Goal: Information Seeking & Learning: Learn about a topic

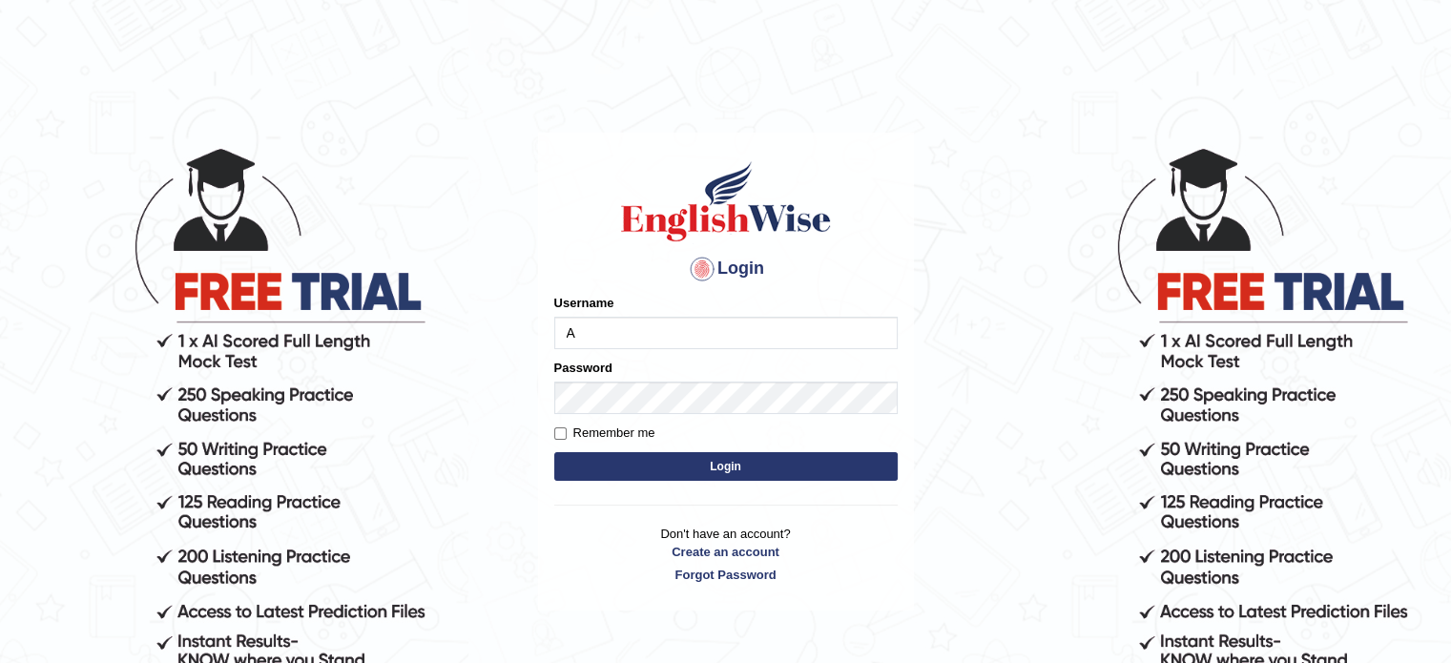
type input "asmitachapagain4391"
click at [713, 470] on button "Login" at bounding box center [725, 466] width 343 height 29
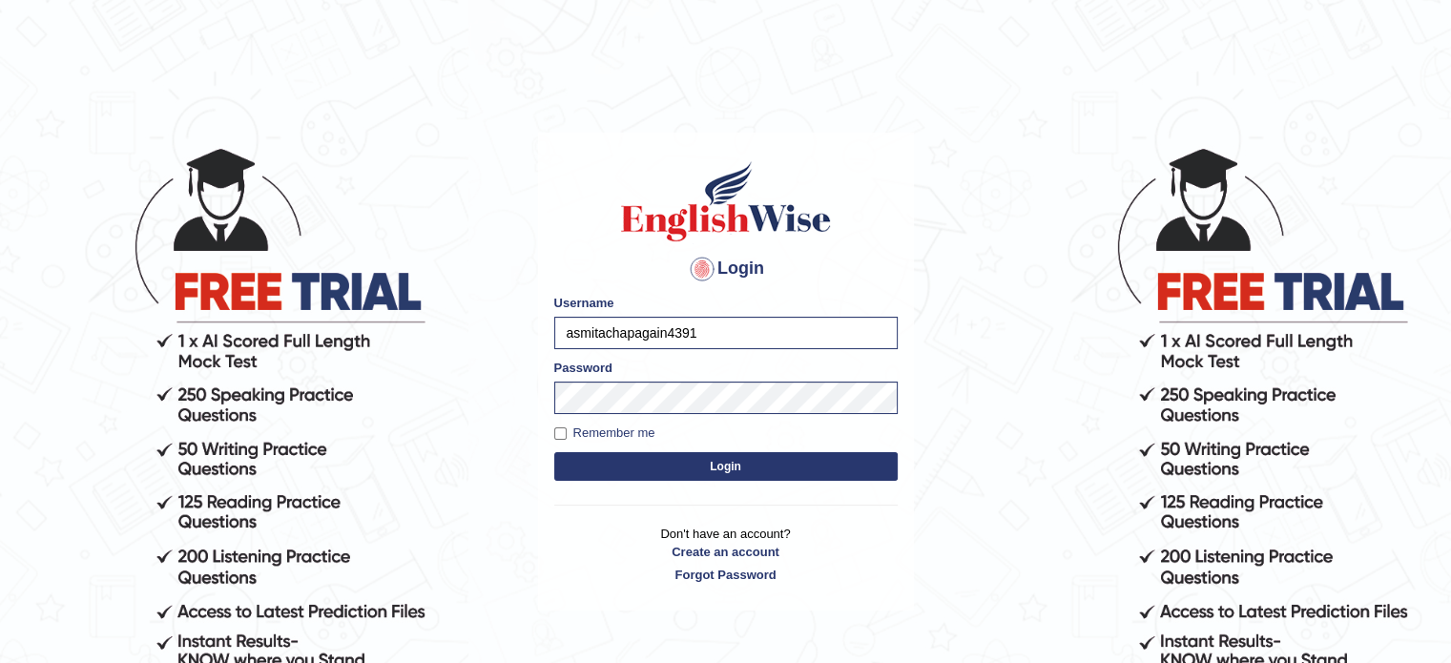
click at [713, 470] on button "Login" at bounding box center [725, 466] width 343 height 29
click at [717, 461] on button "Login" at bounding box center [725, 466] width 343 height 29
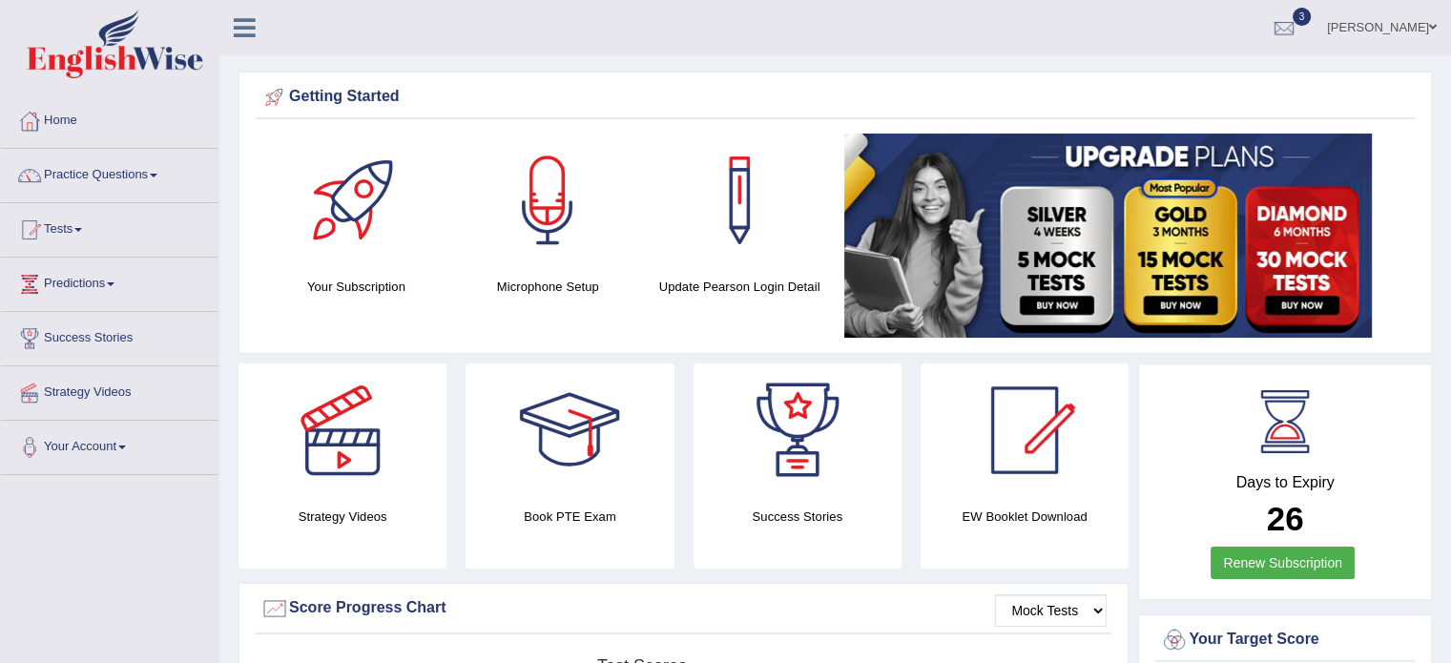
click at [86, 222] on link "Tests" at bounding box center [109, 227] width 217 height 48
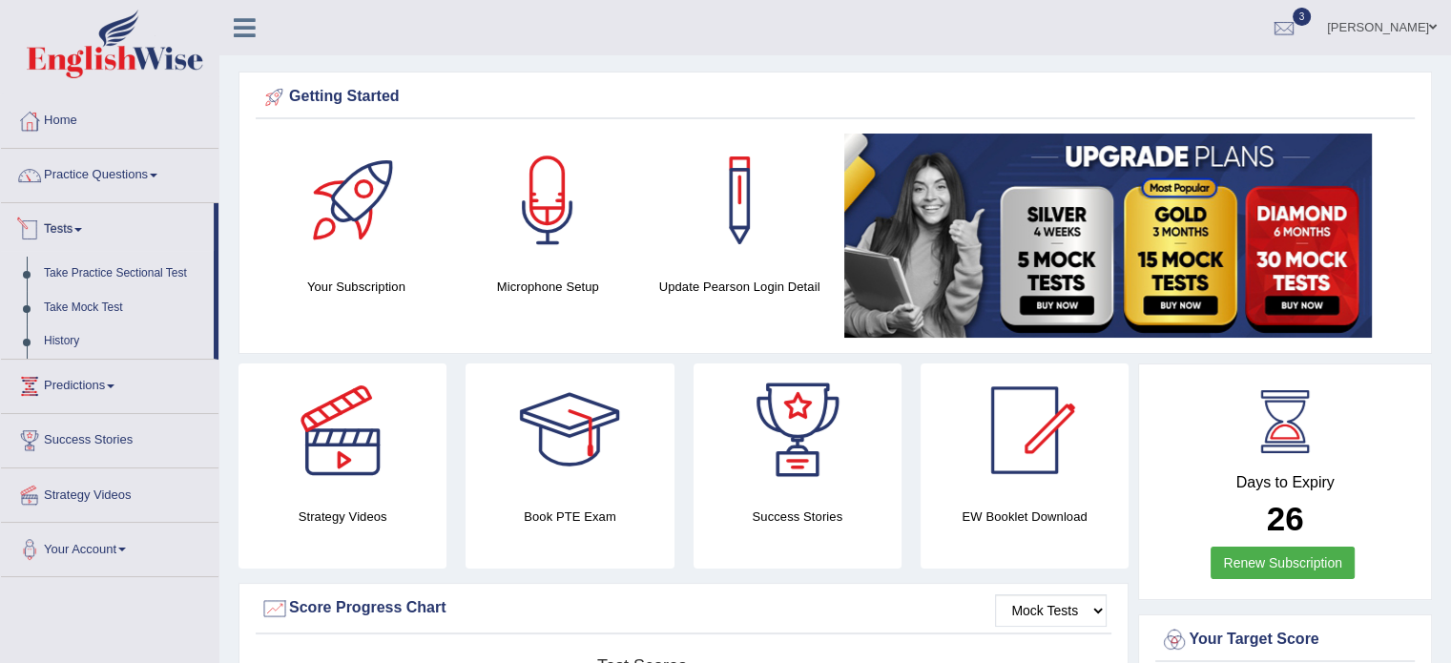
click at [205, 238] on link "Tests" at bounding box center [107, 227] width 213 height 48
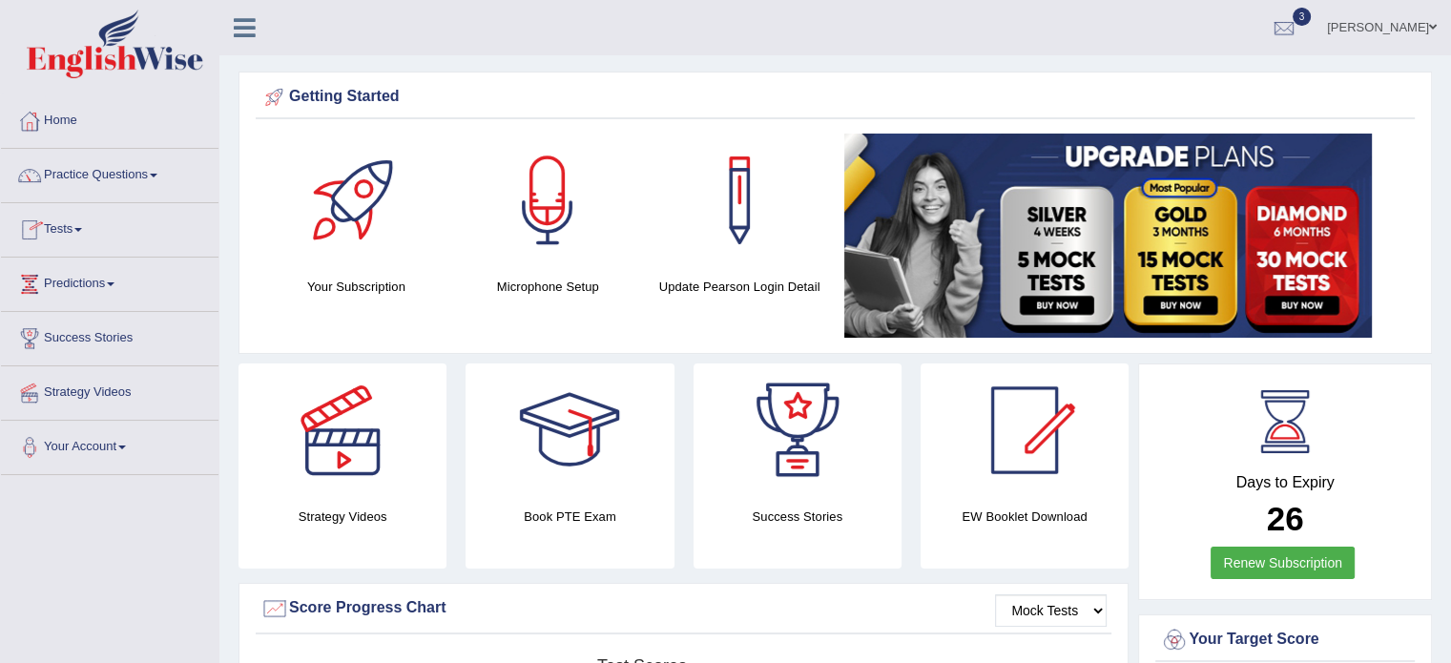
click at [205, 238] on link "Tests" at bounding box center [109, 227] width 217 height 48
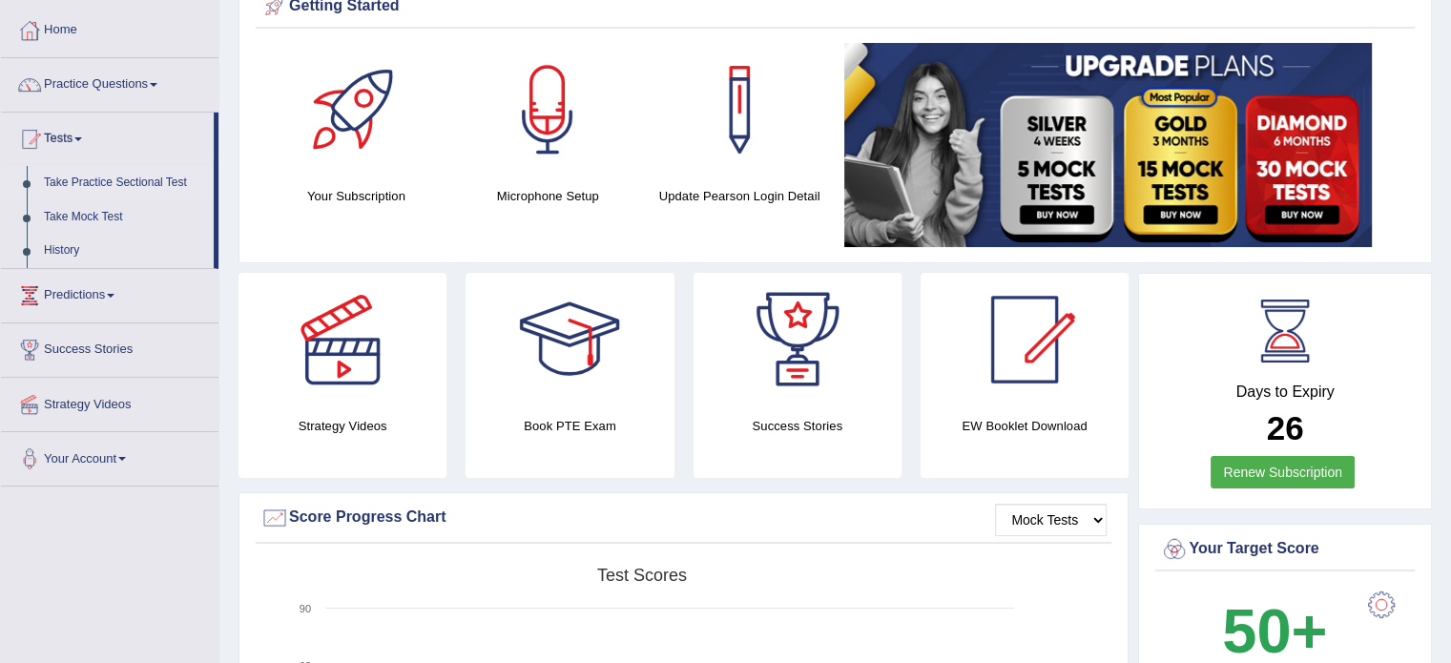
scroll to position [114, 0]
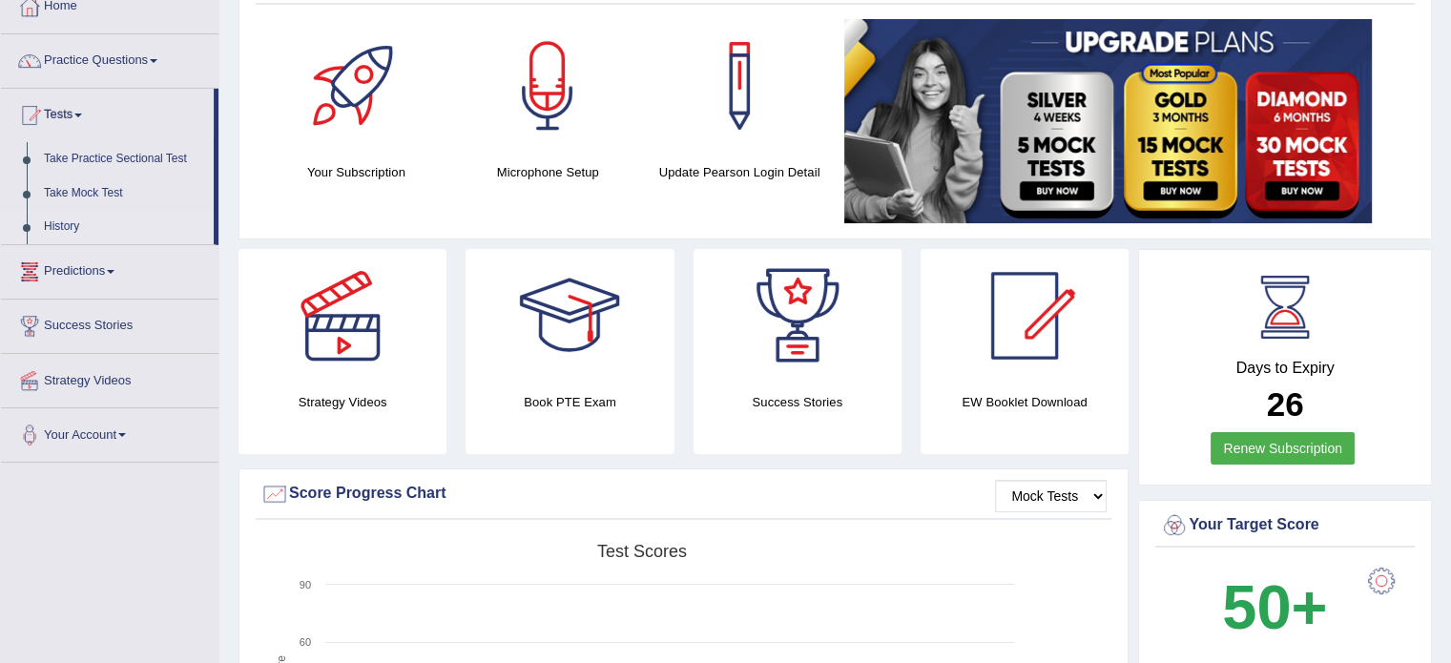
click at [177, 213] on link "History" at bounding box center [124, 227] width 178 height 34
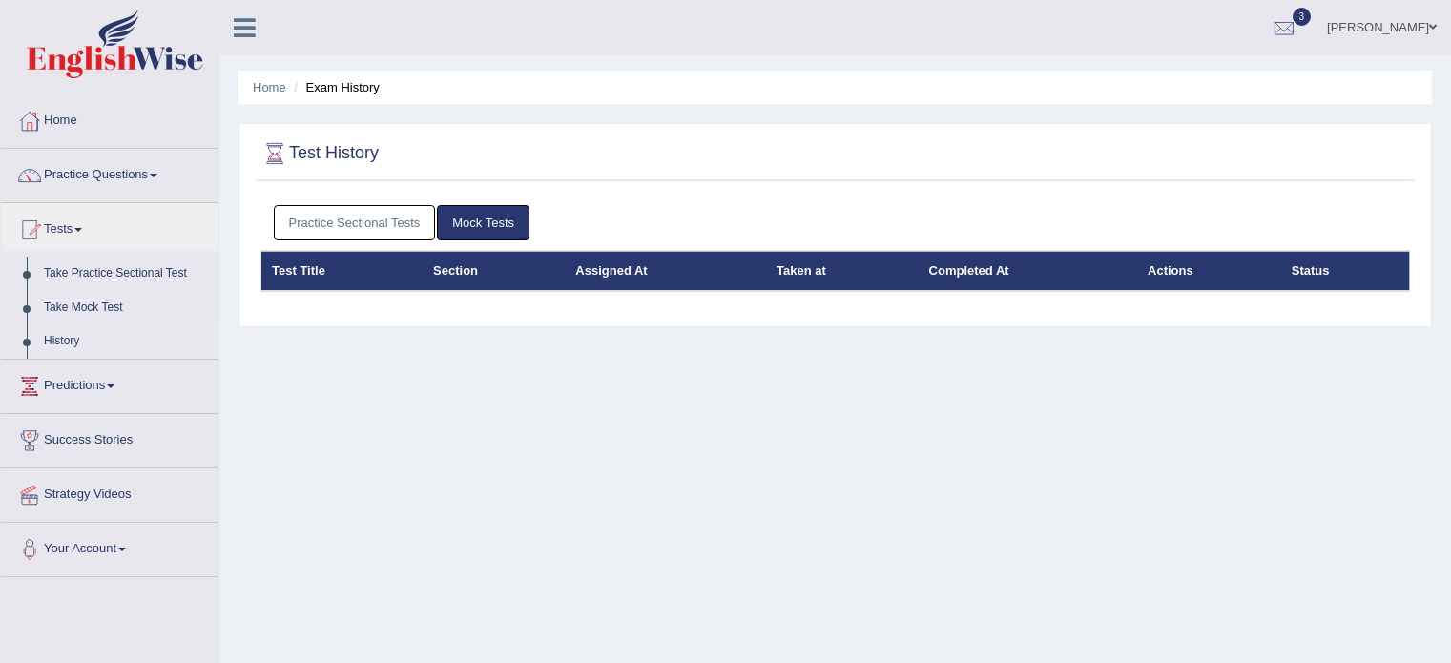
click at [177, 213] on link "Tests" at bounding box center [109, 227] width 217 height 48
drag, startPoint x: 0, startPoint y: 0, endPoint x: 111, endPoint y: 270, distance: 291.7
click at [111, 270] on li "Tests Take Practice Sectional Test Take Mock Test History" at bounding box center [109, 281] width 217 height 156
click at [111, 270] on ul "Home Practice Questions Speaking Practice Read Aloud Repeat Sentence Describe I…" at bounding box center [109, 315] width 217 height 443
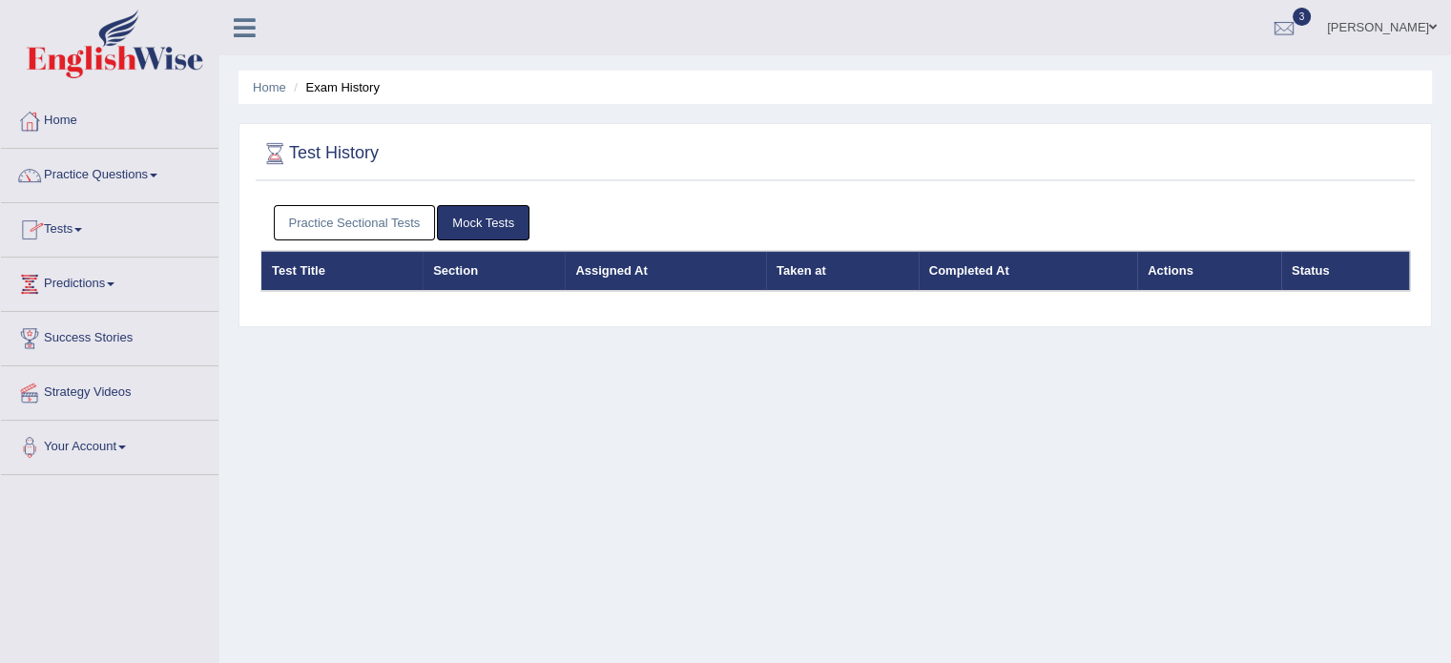
click at [77, 227] on link "Tests" at bounding box center [109, 227] width 217 height 48
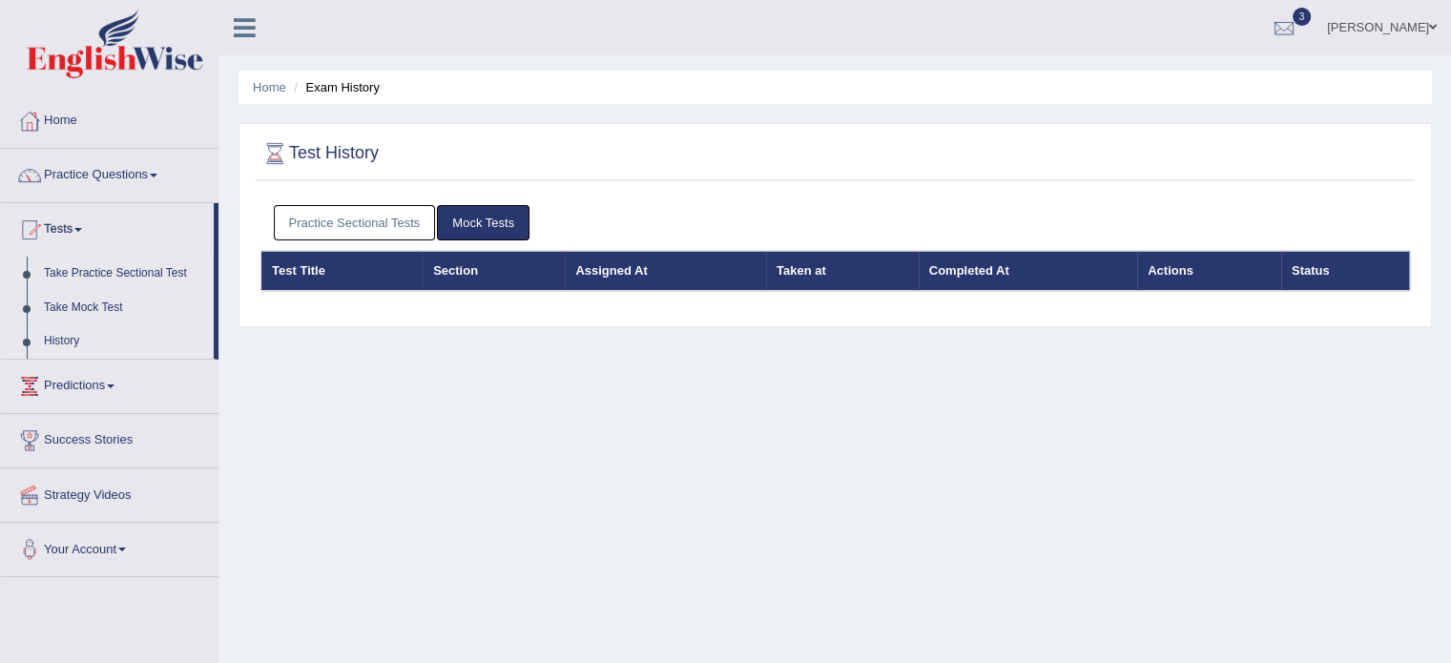
click at [109, 269] on link "Take Practice Sectional Test" at bounding box center [124, 274] width 178 height 34
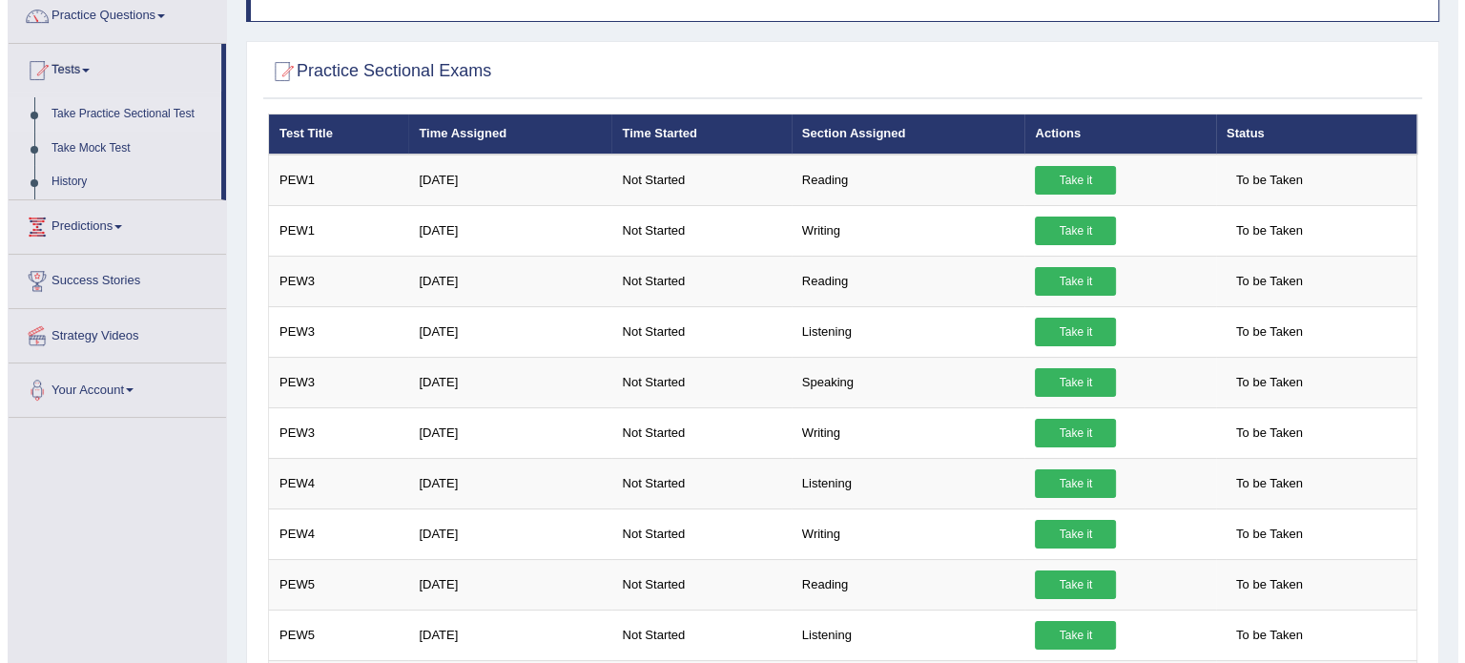
scroll to position [148, 0]
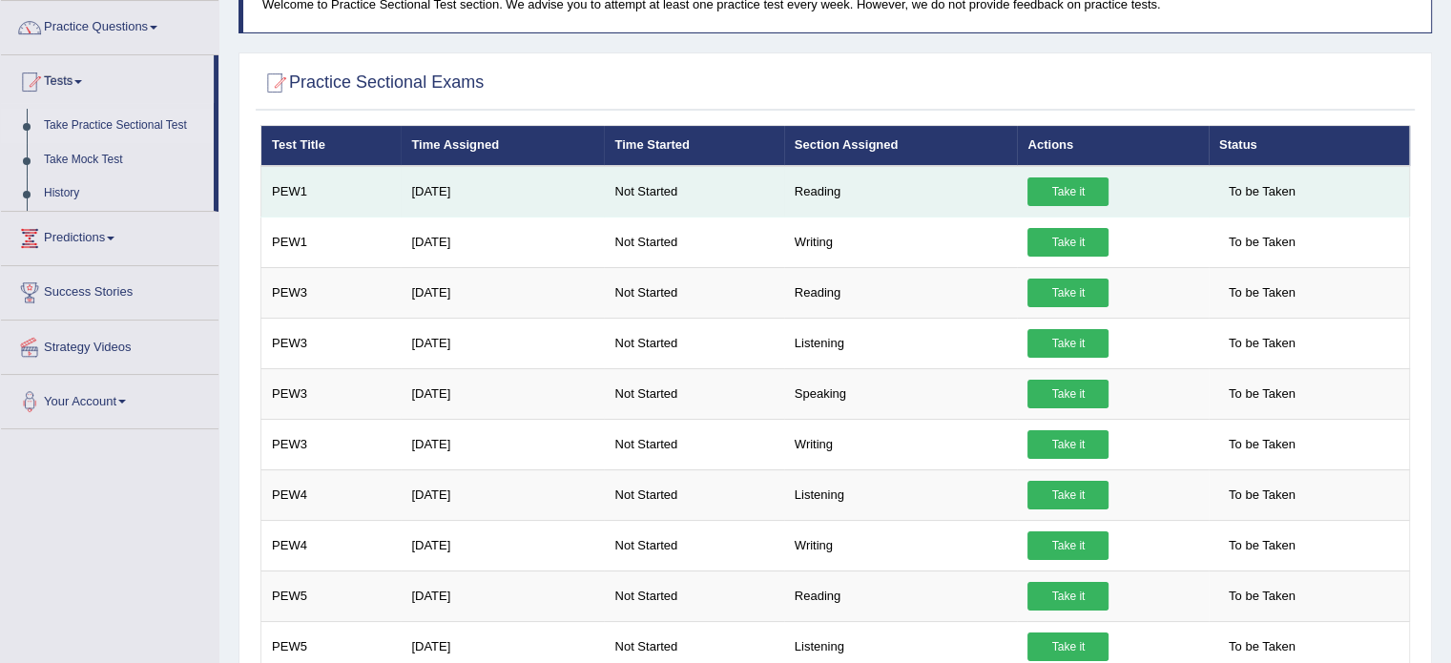
click at [1053, 178] on link "Take it" at bounding box center [1067, 191] width 81 height 29
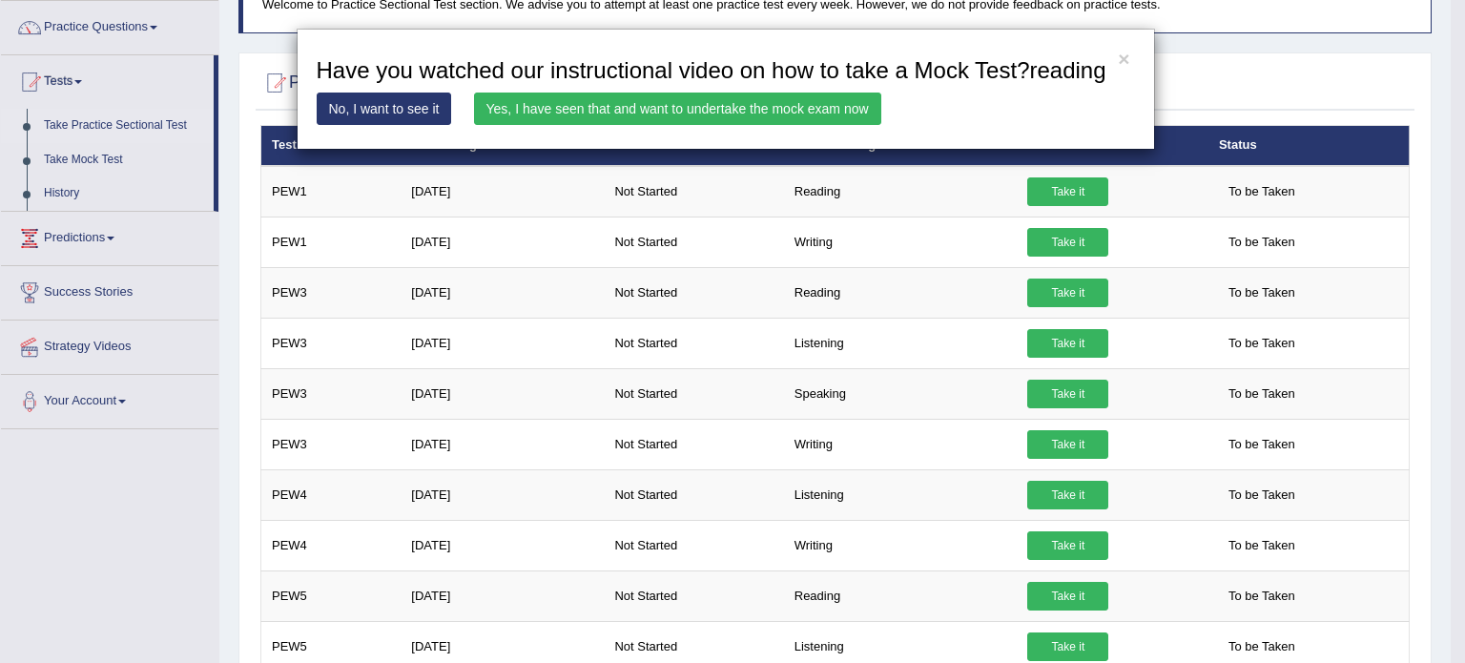
click at [666, 108] on link "Yes, I have seen that and want to undertake the mock exam now" at bounding box center [677, 109] width 407 height 32
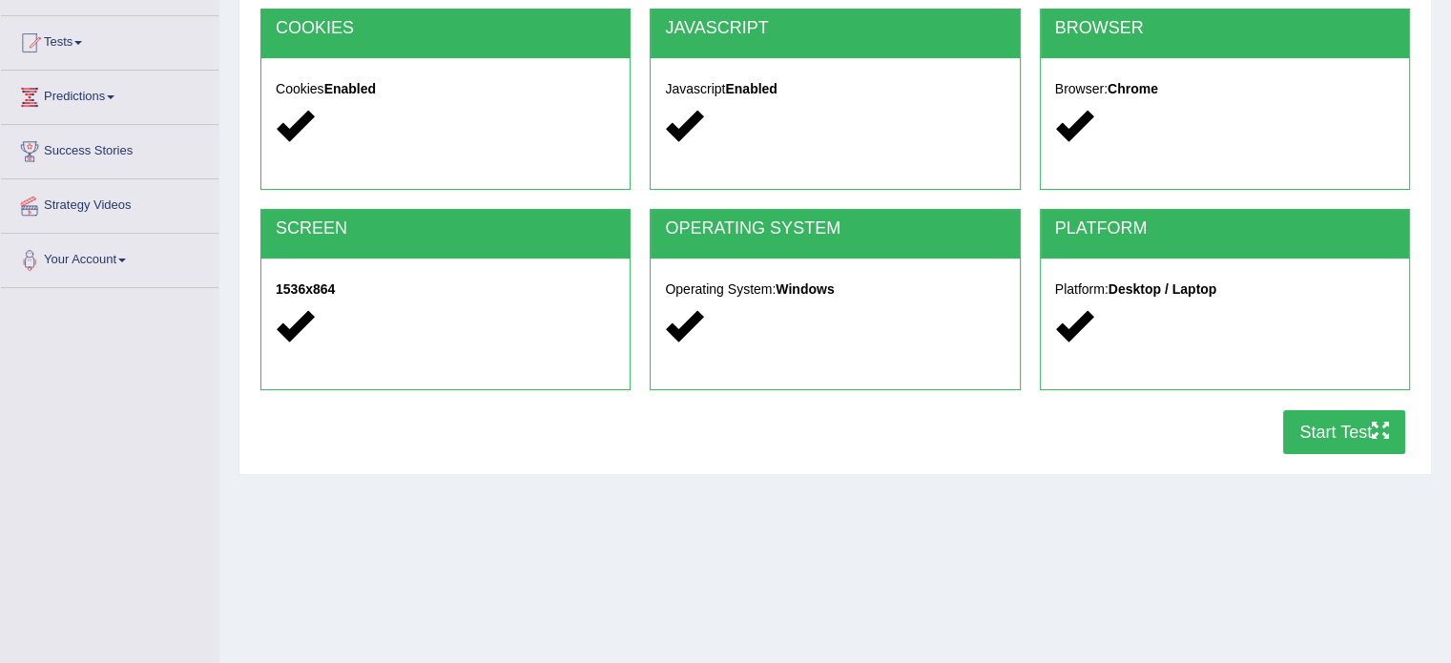
scroll to position [189, 0]
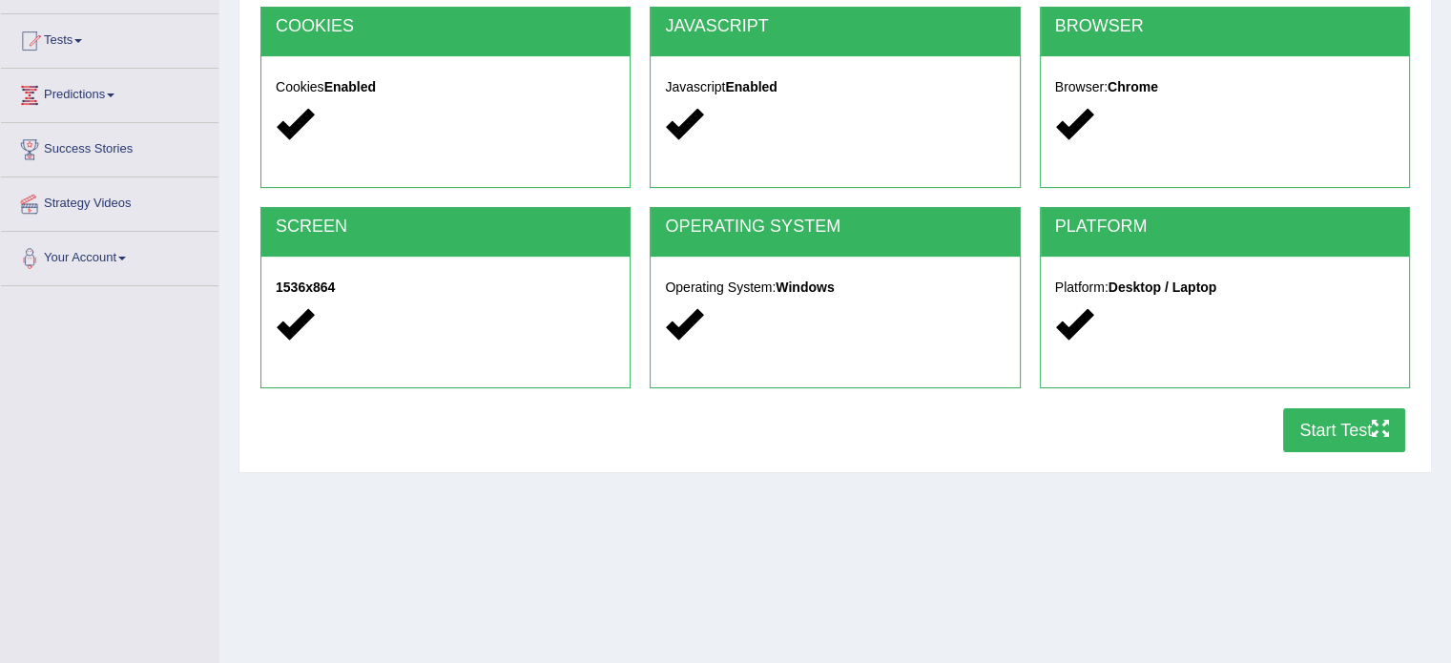
click at [1325, 444] on button "Start Test" at bounding box center [1344, 430] width 122 height 44
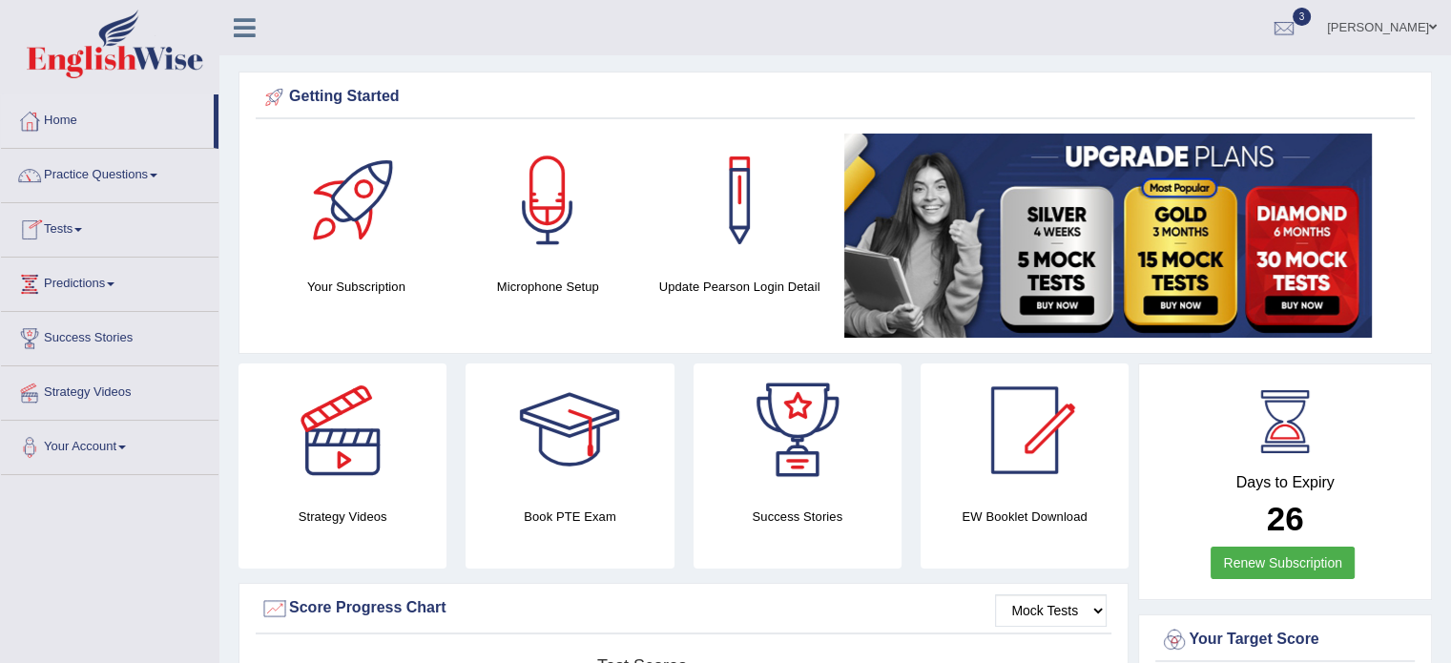
click at [88, 226] on link "Tests" at bounding box center [109, 227] width 217 height 48
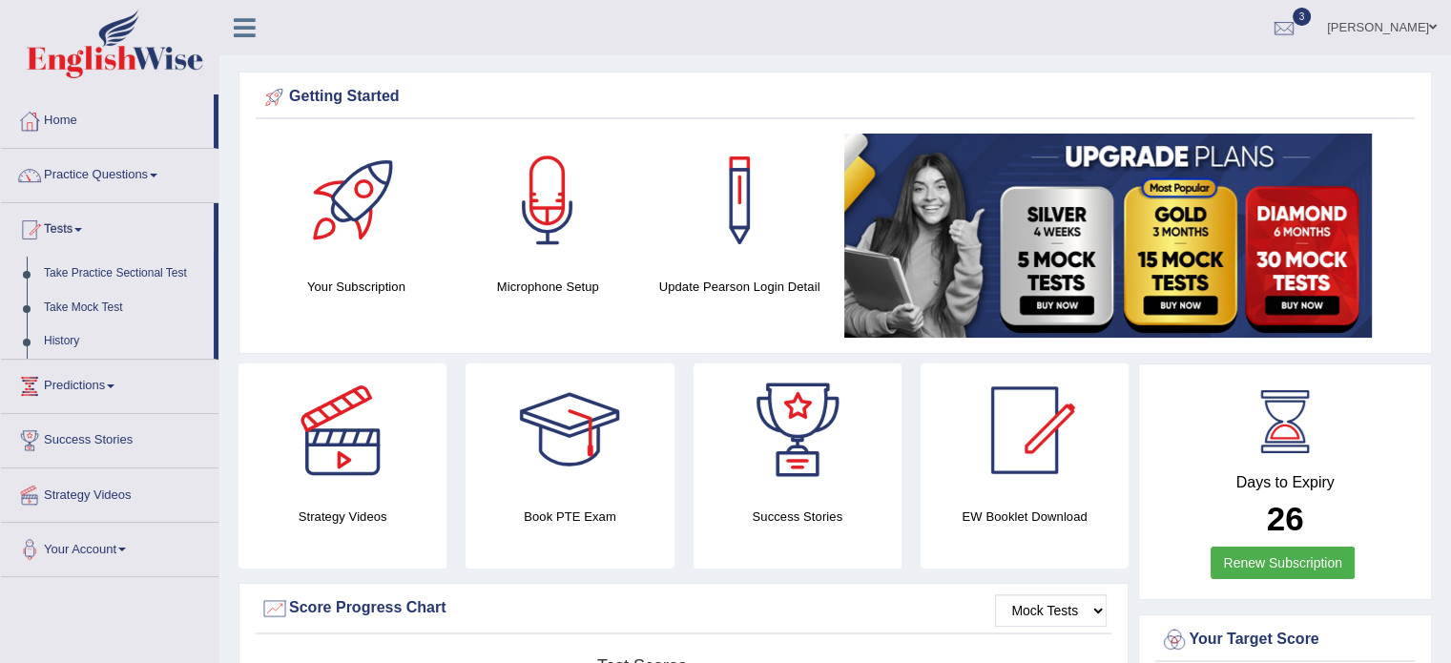
click at [125, 270] on link "Take Practice Sectional Test" at bounding box center [124, 274] width 178 height 34
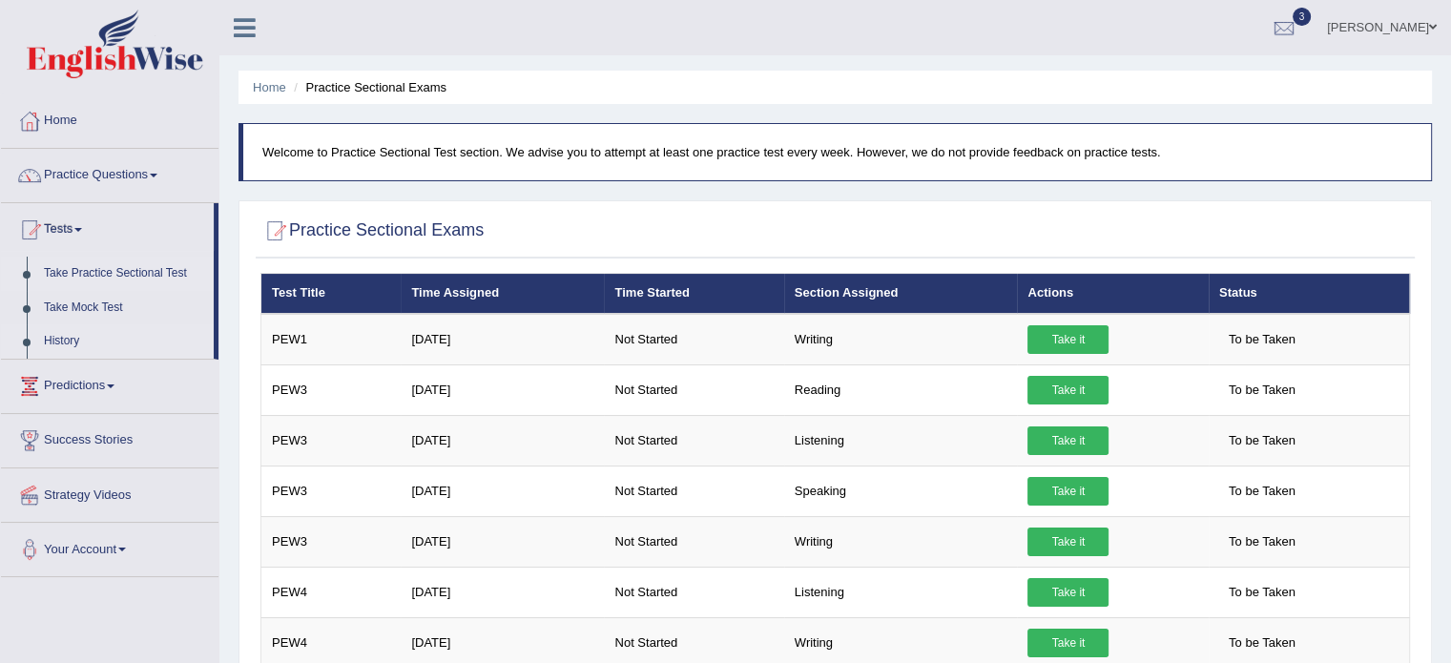
click at [53, 341] on link "History" at bounding box center [124, 341] width 178 height 34
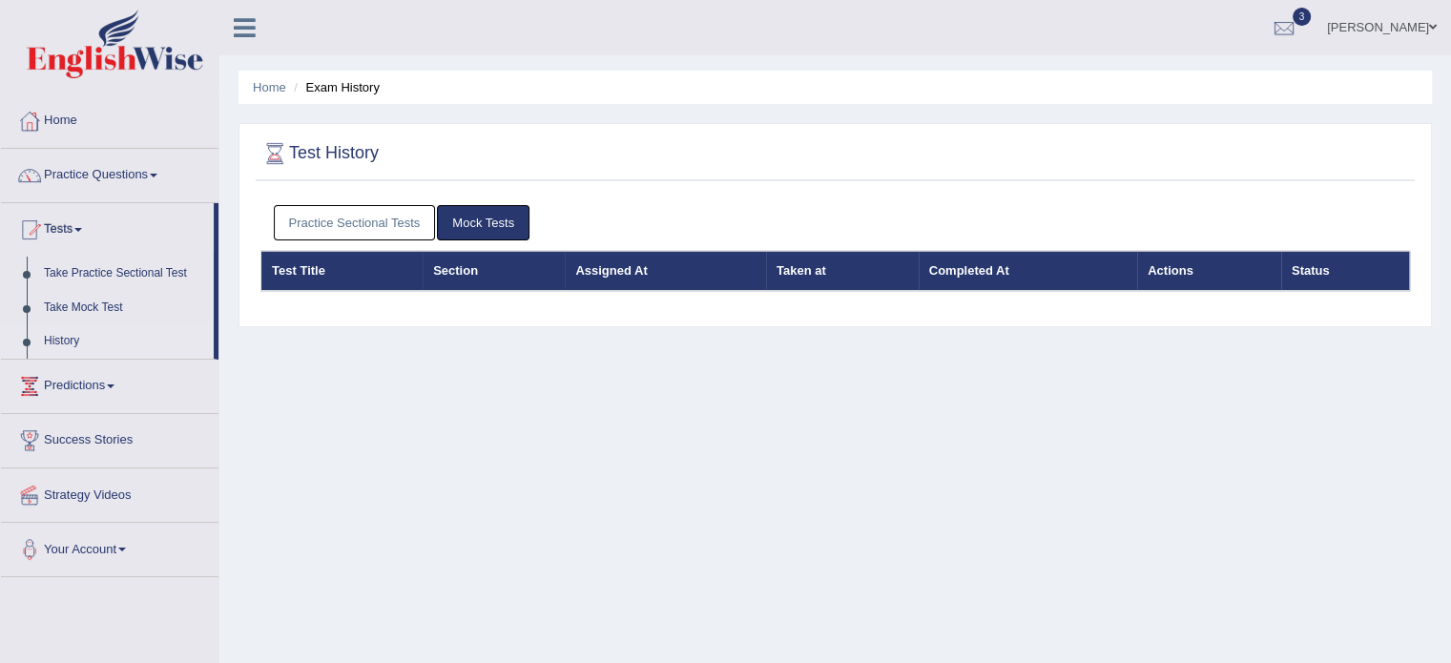
click at [408, 217] on link "Practice Sectional Tests" at bounding box center [355, 222] width 162 height 35
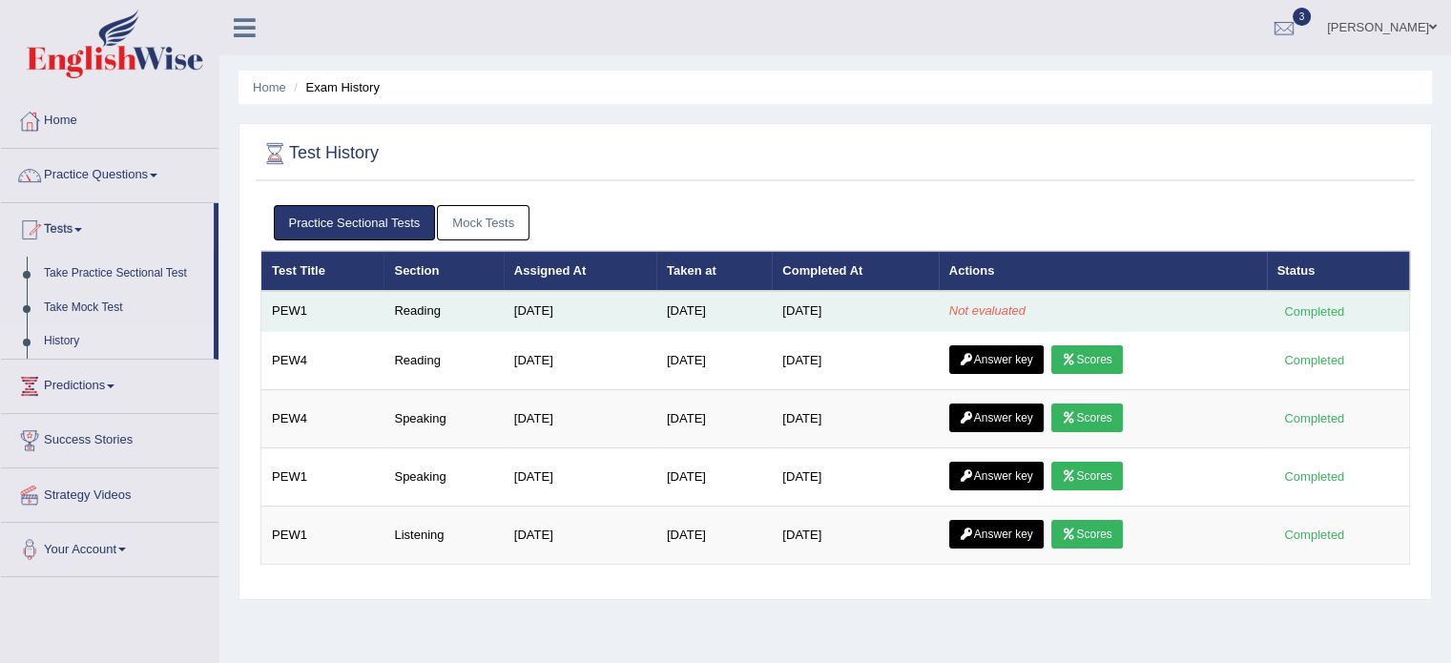
click at [1316, 314] on div "Completed" at bounding box center [1314, 311] width 74 height 20
click at [993, 309] on em "Not evaluated" at bounding box center [987, 310] width 76 height 14
click at [986, 311] on em "Not evaluated" at bounding box center [987, 310] width 76 height 14
click at [700, 305] on td "[DATE]" at bounding box center [713, 311] width 115 height 40
click at [1299, 308] on div "Completed" at bounding box center [1314, 311] width 74 height 20
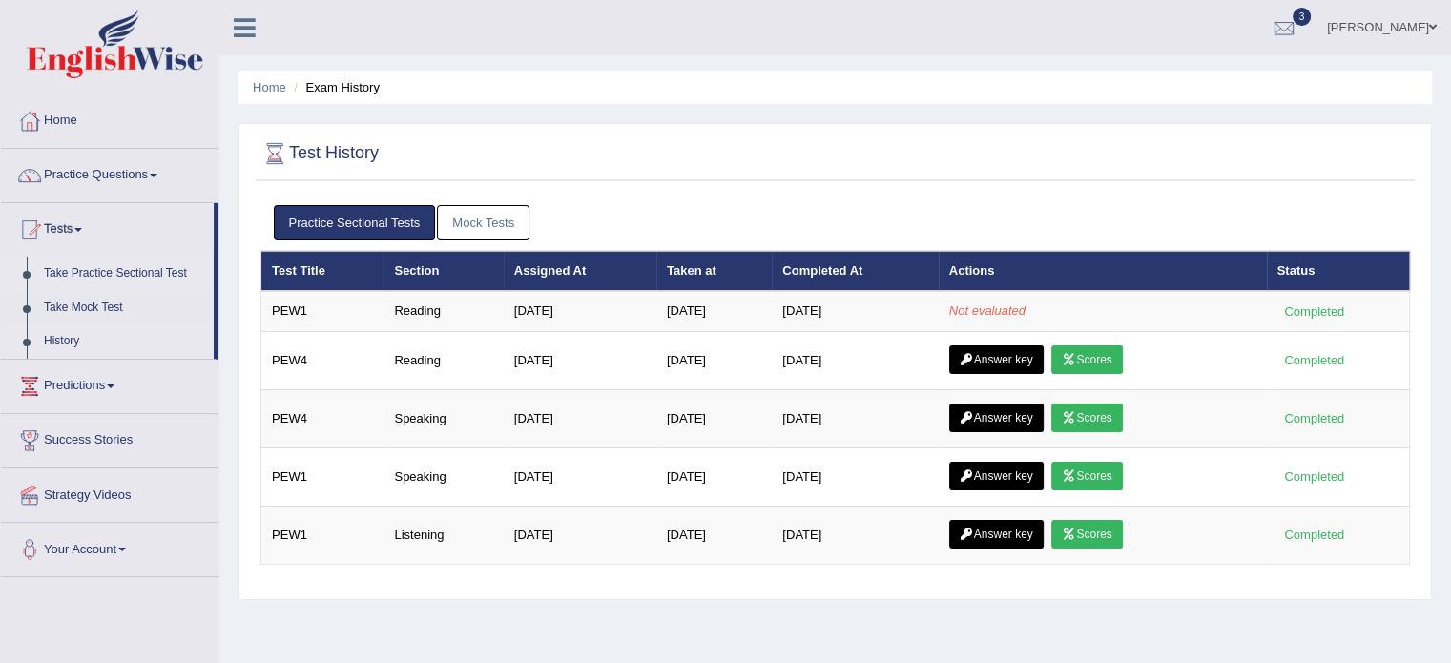
click at [156, 270] on link "Take Practice Sectional Test" at bounding box center [124, 274] width 178 height 34
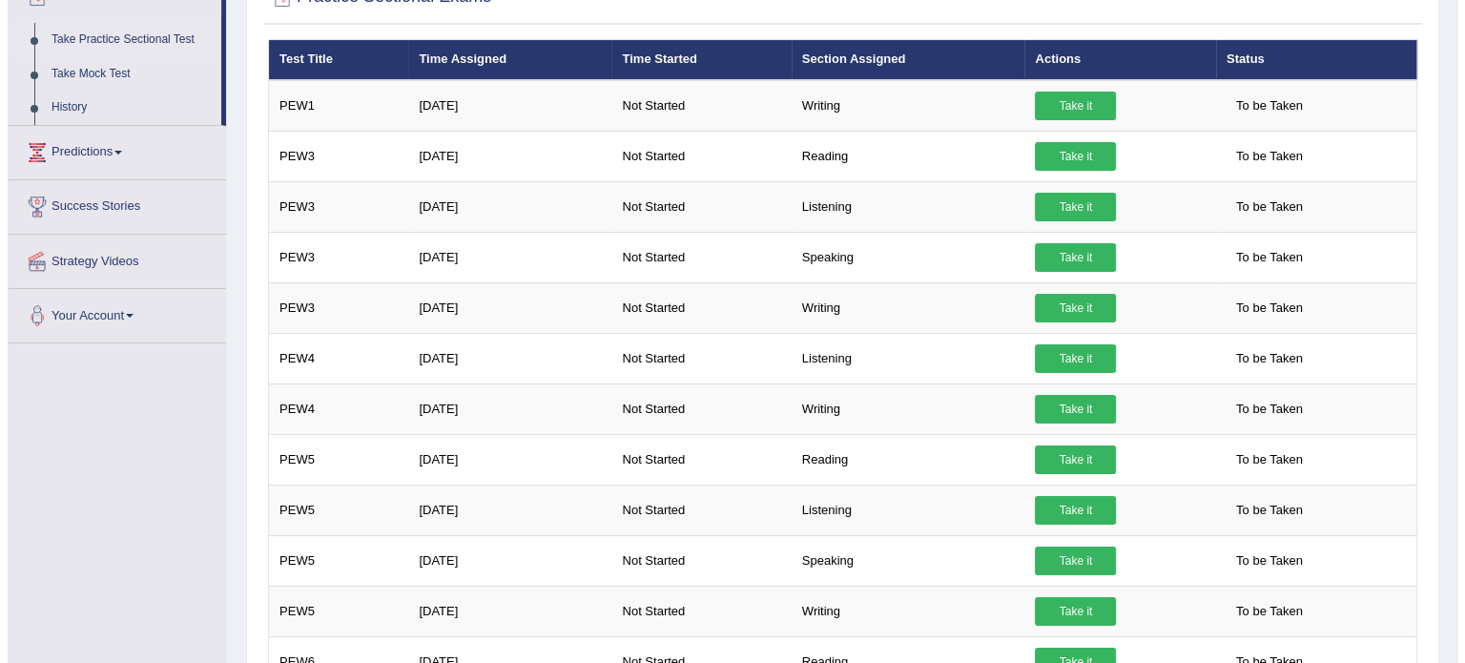
scroll to position [237, 0]
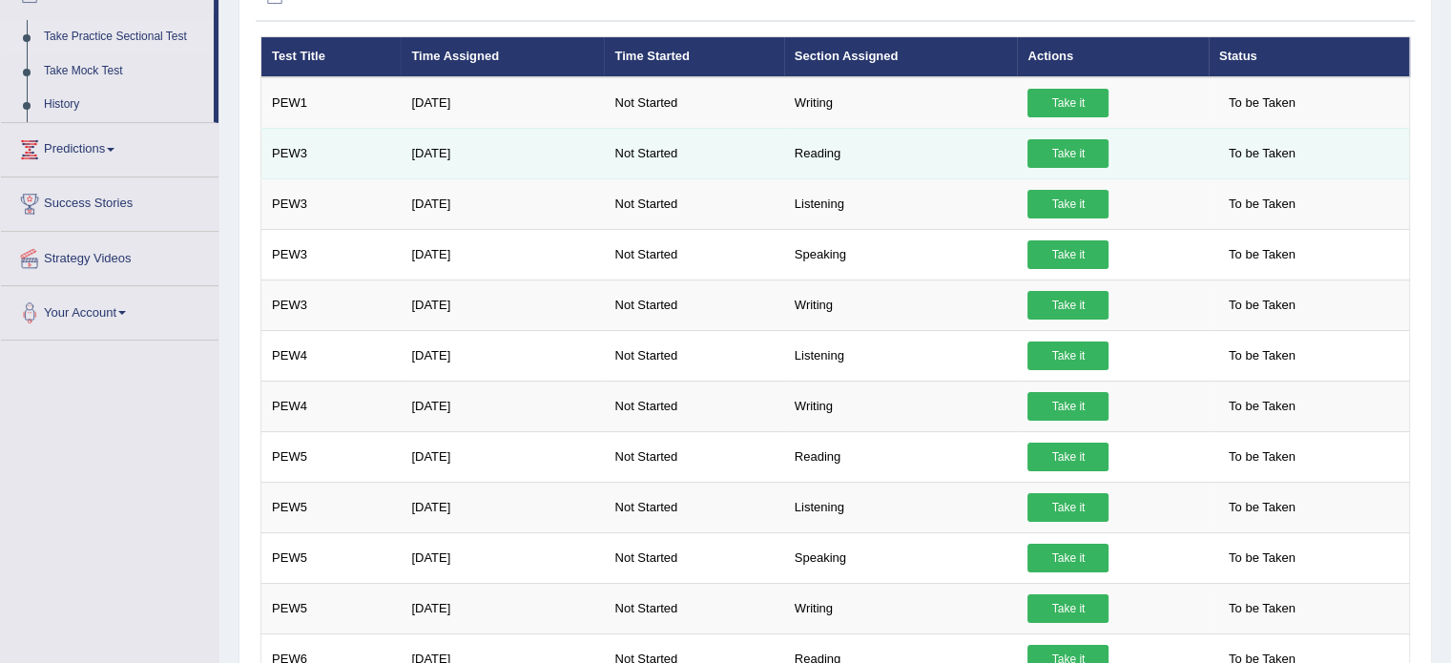
click at [1063, 157] on link "Take it" at bounding box center [1067, 153] width 81 height 29
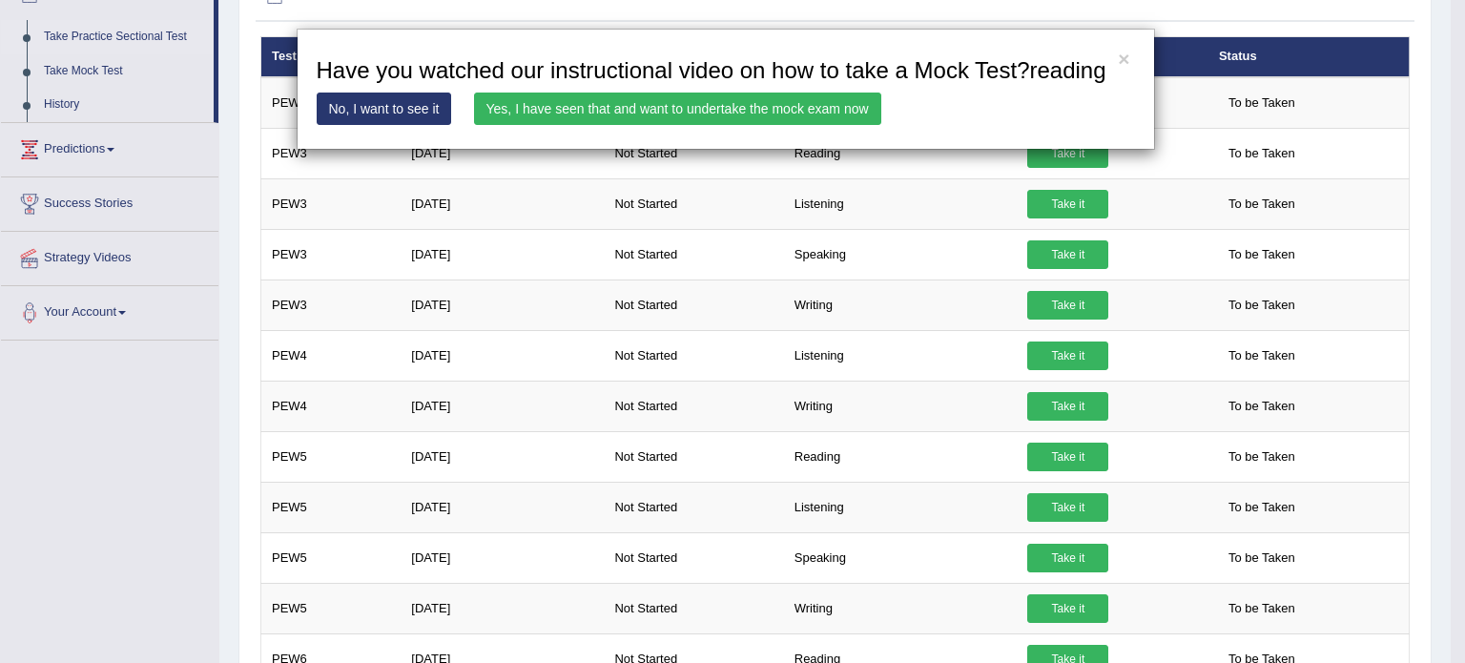
click at [828, 100] on link "Yes, I have seen that and want to undertake the mock exam now" at bounding box center [677, 109] width 407 height 32
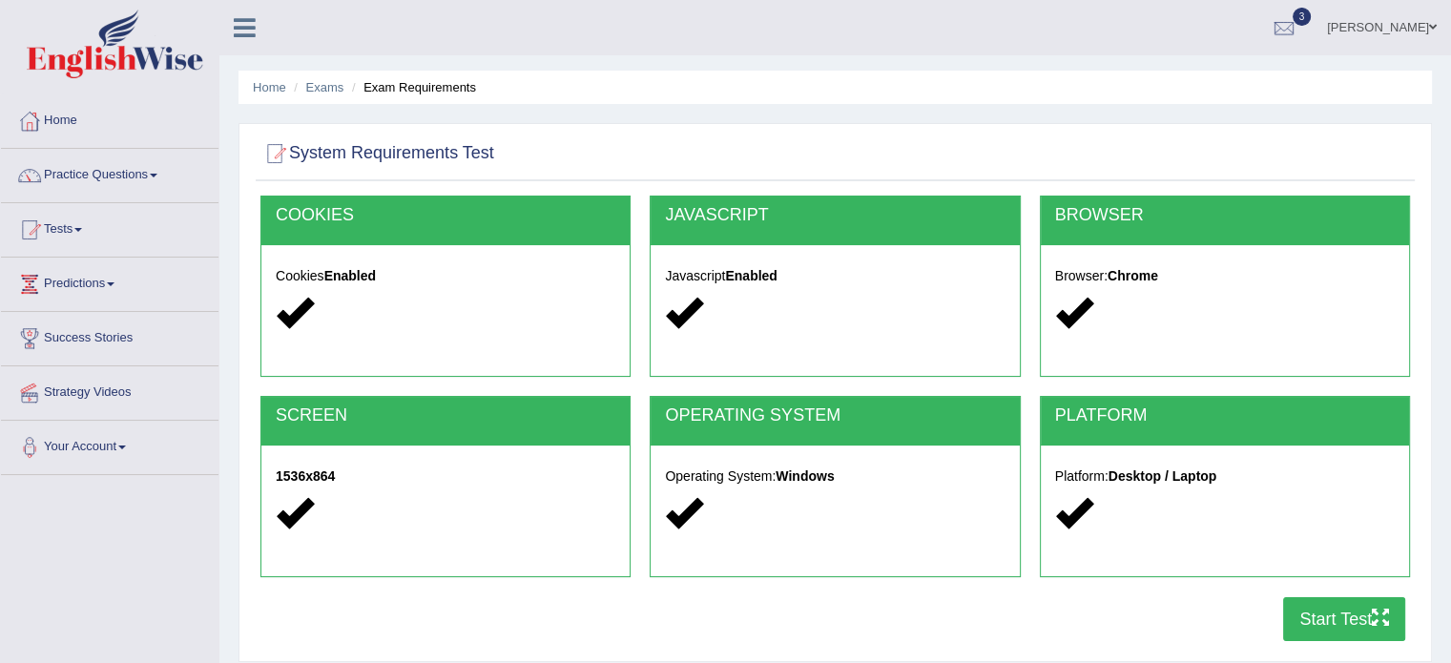
scroll to position [83, 0]
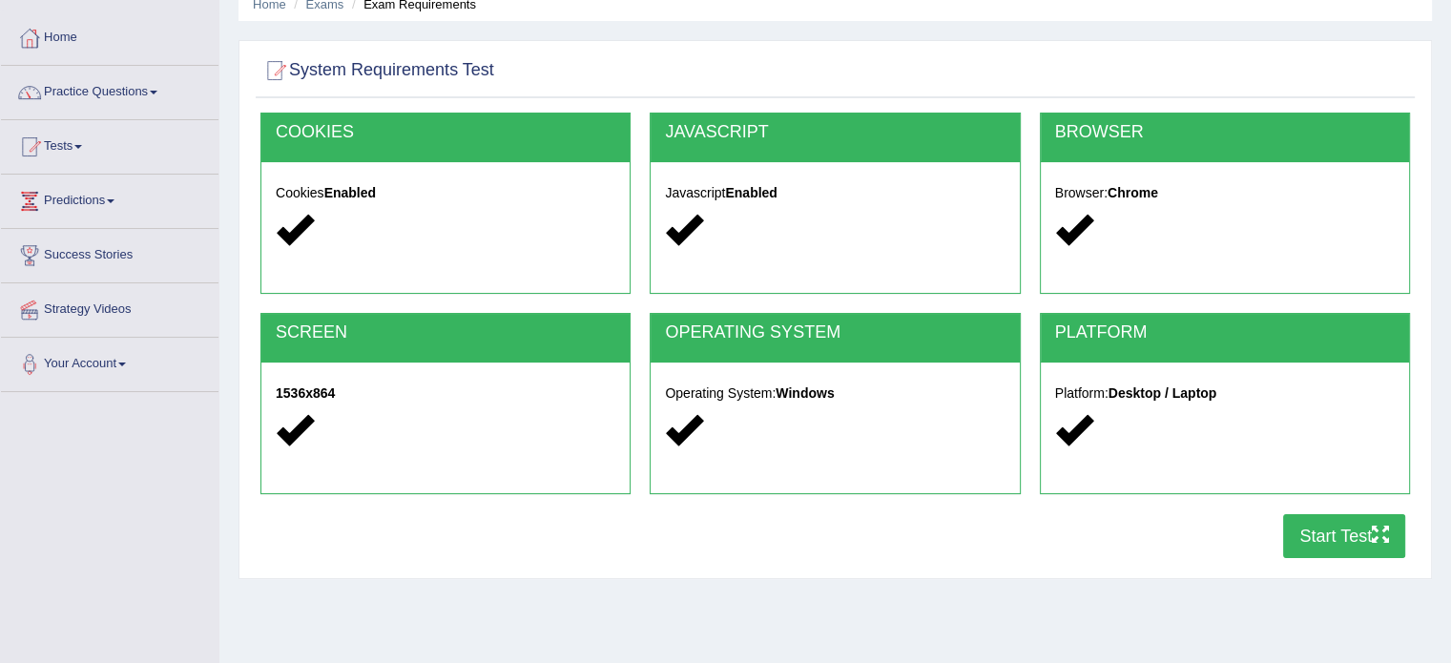
click at [1339, 539] on button "Start Test" at bounding box center [1344, 536] width 122 height 44
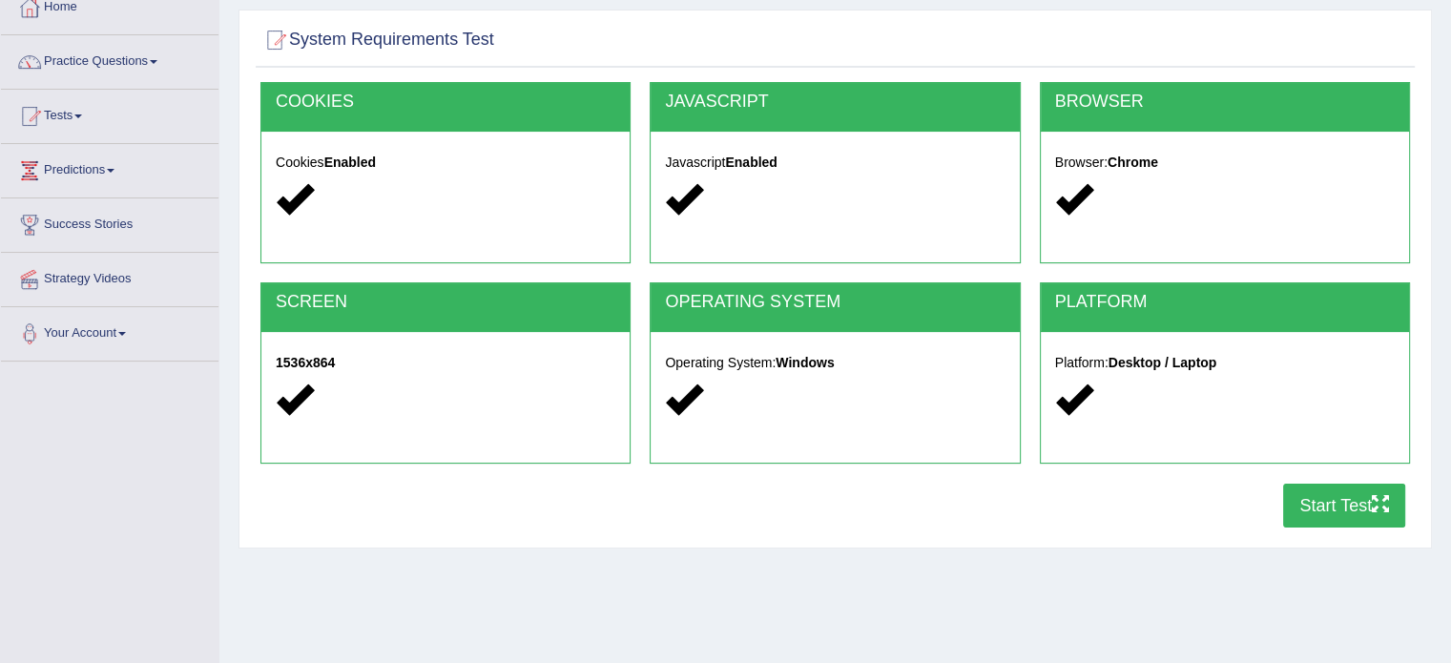
scroll to position [114, 0]
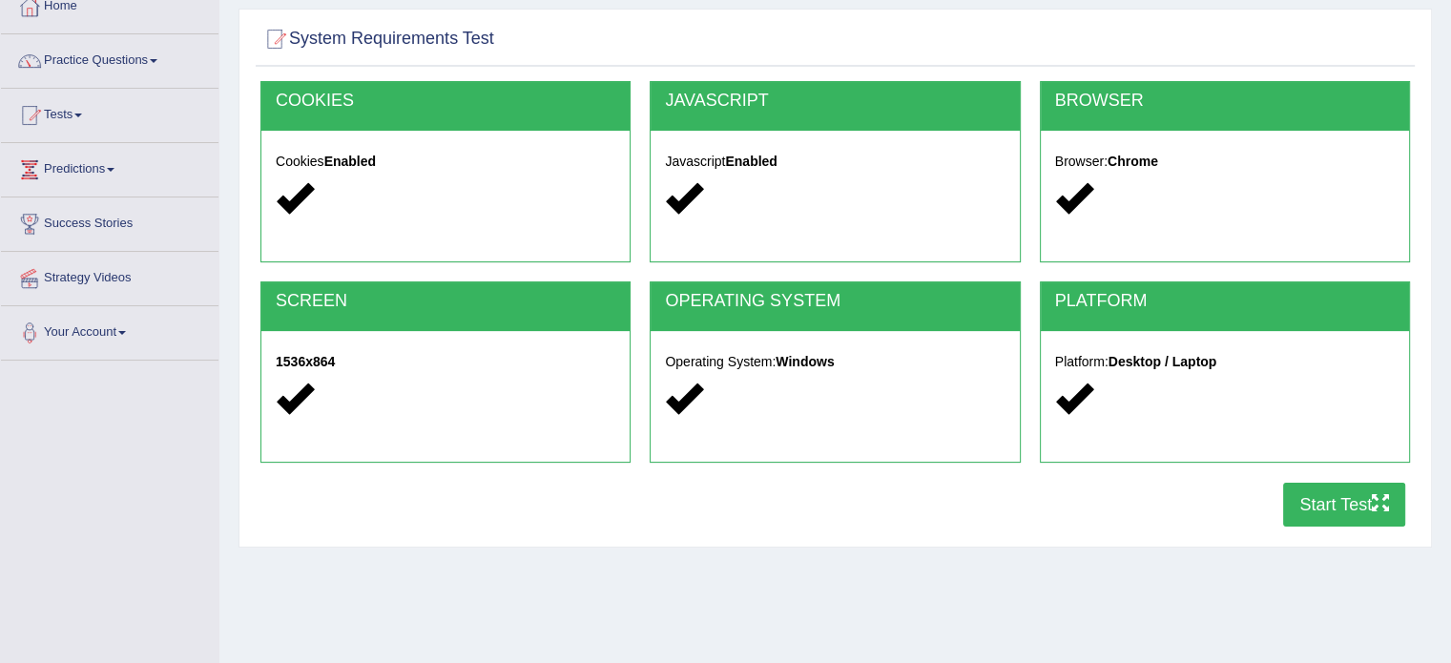
click at [1308, 495] on button "Start Test" at bounding box center [1344, 505] width 122 height 44
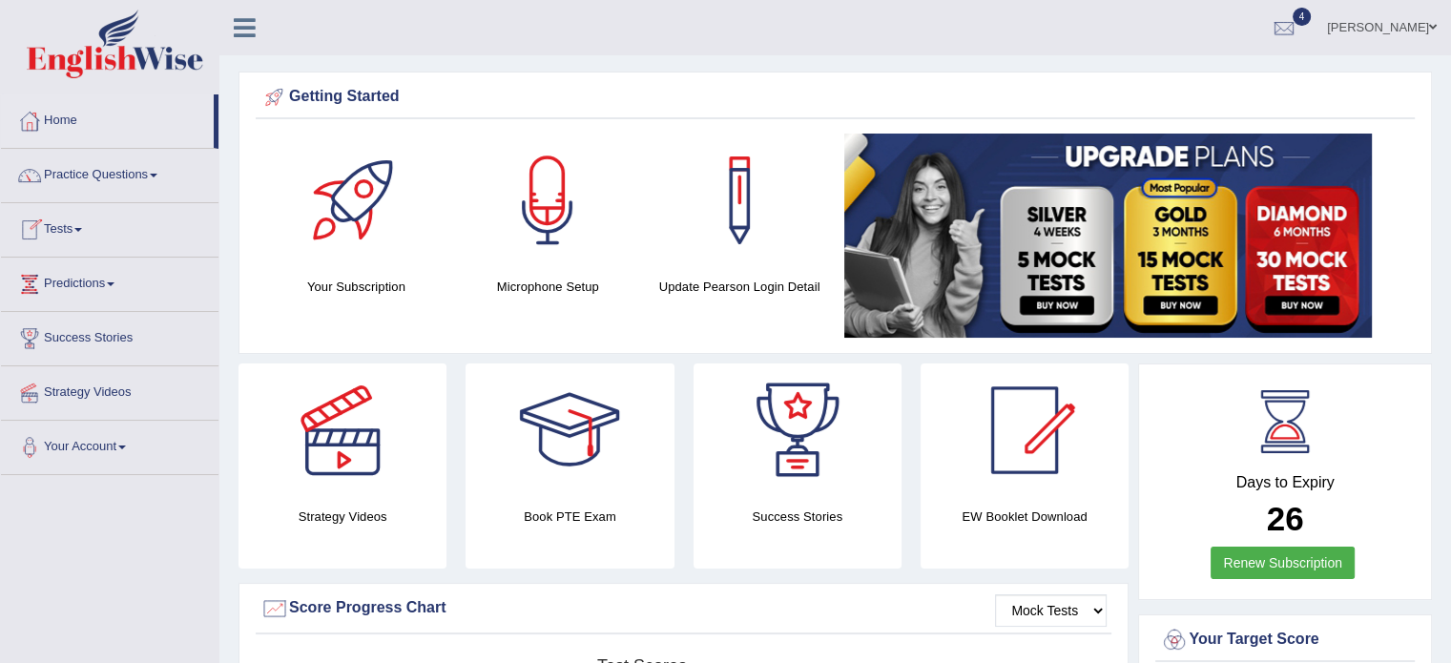
click at [76, 231] on link "Tests" at bounding box center [109, 227] width 217 height 48
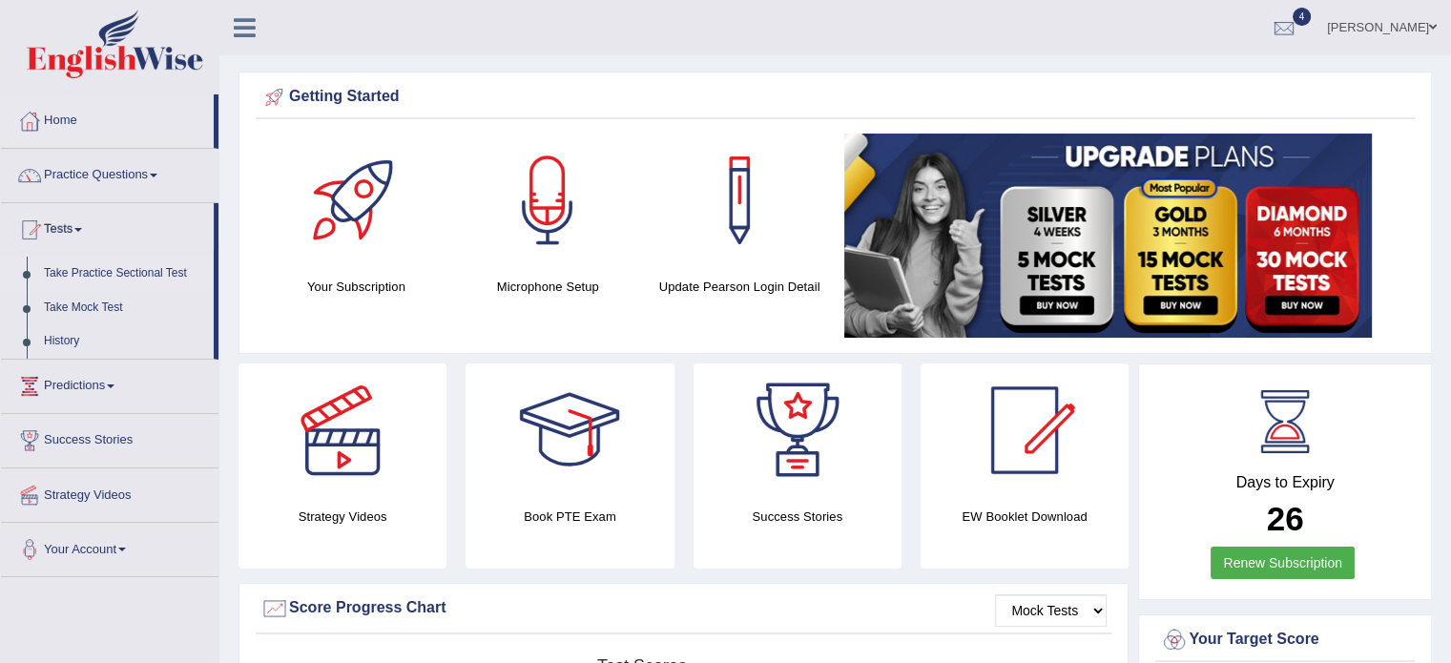
click at [177, 270] on link "Take Practice Sectional Test" at bounding box center [124, 274] width 178 height 34
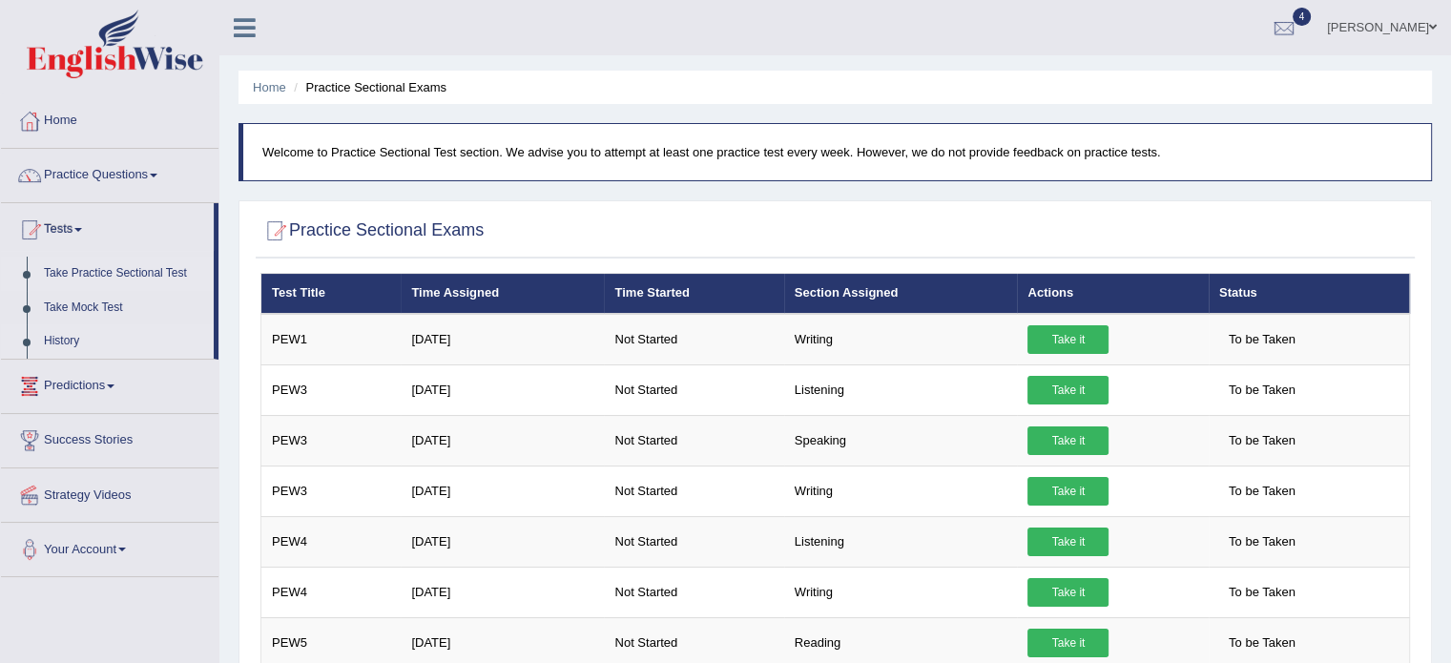
click at [63, 339] on link "History" at bounding box center [124, 341] width 178 height 34
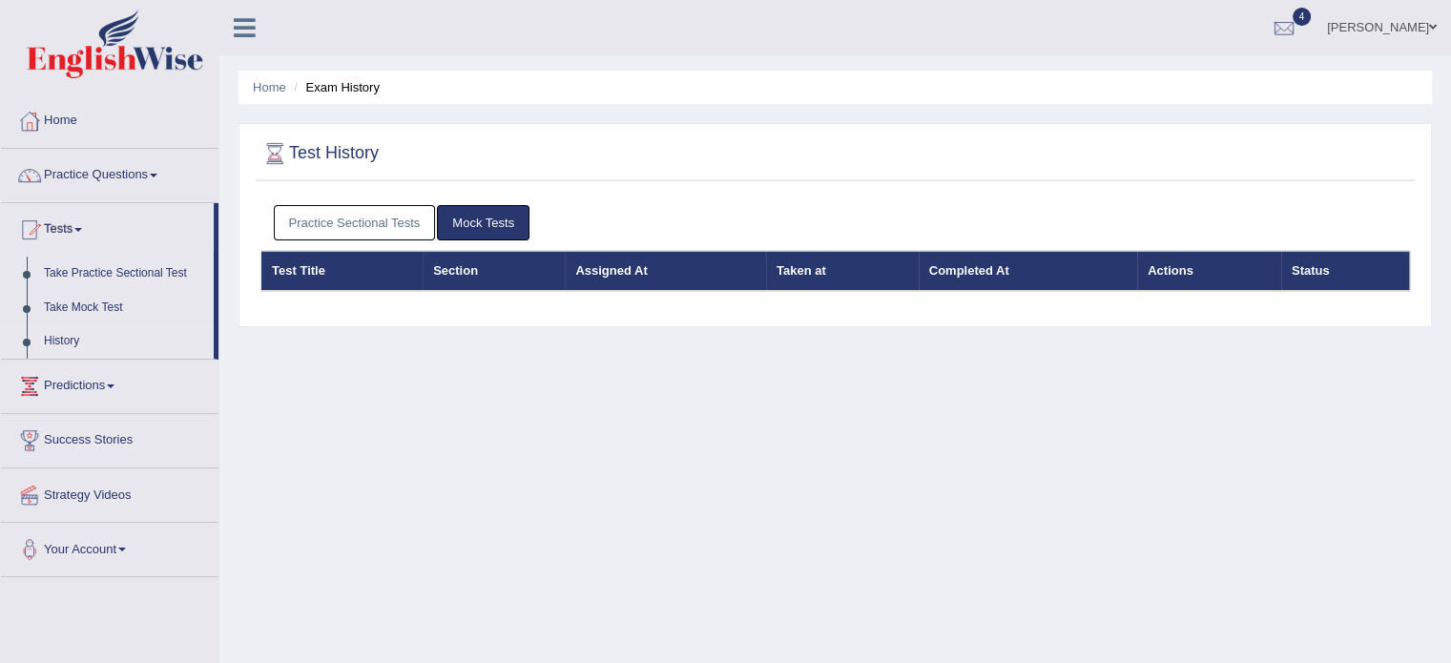
click at [385, 213] on link "Practice Sectional Tests" at bounding box center [355, 222] width 162 height 35
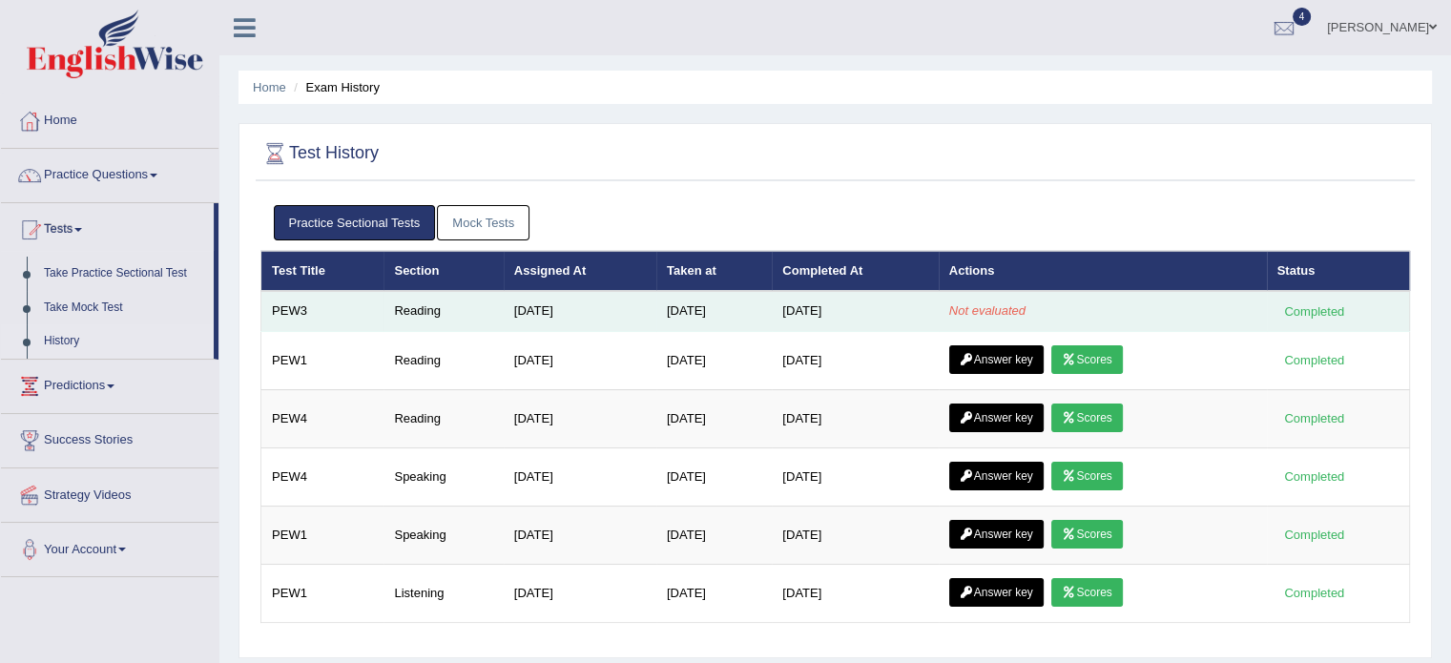
click at [1330, 311] on div "Completed" at bounding box center [1314, 311] width 74 height 20
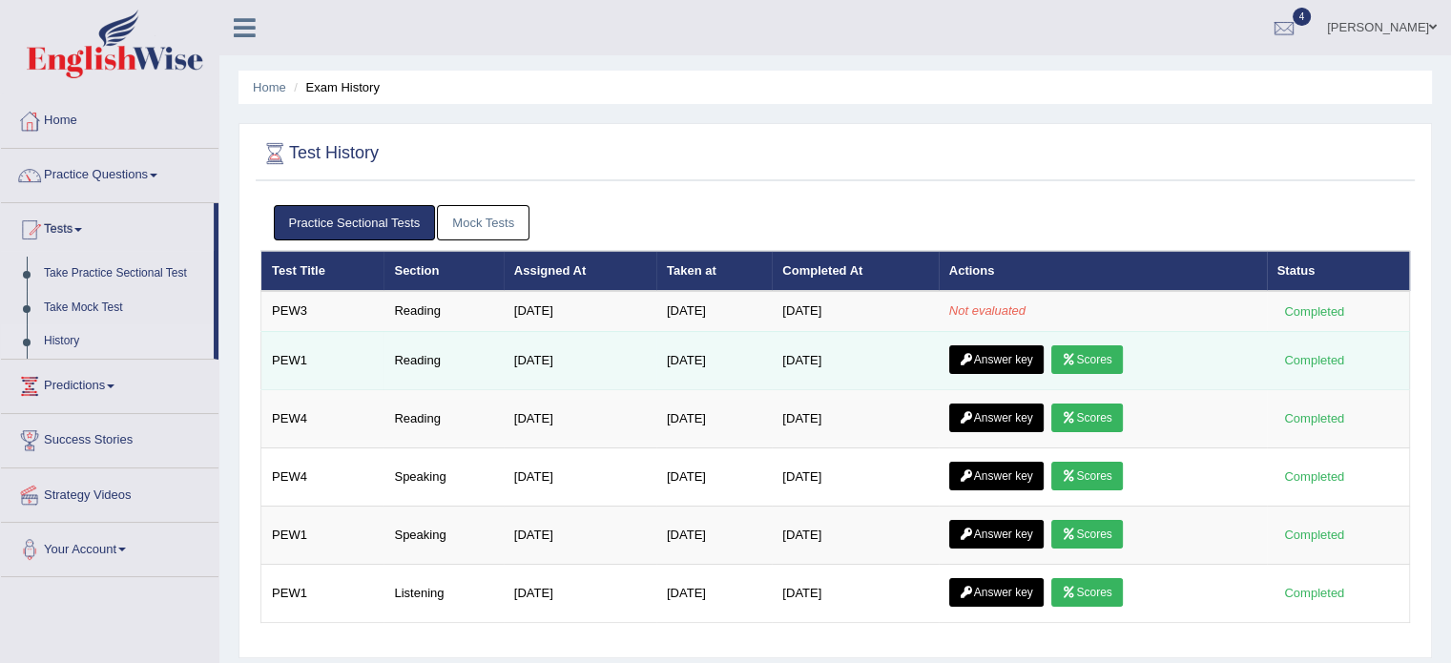
click at [1009, 358] on link "Answer key" at bounding box center [996, 359] width 94 height 29
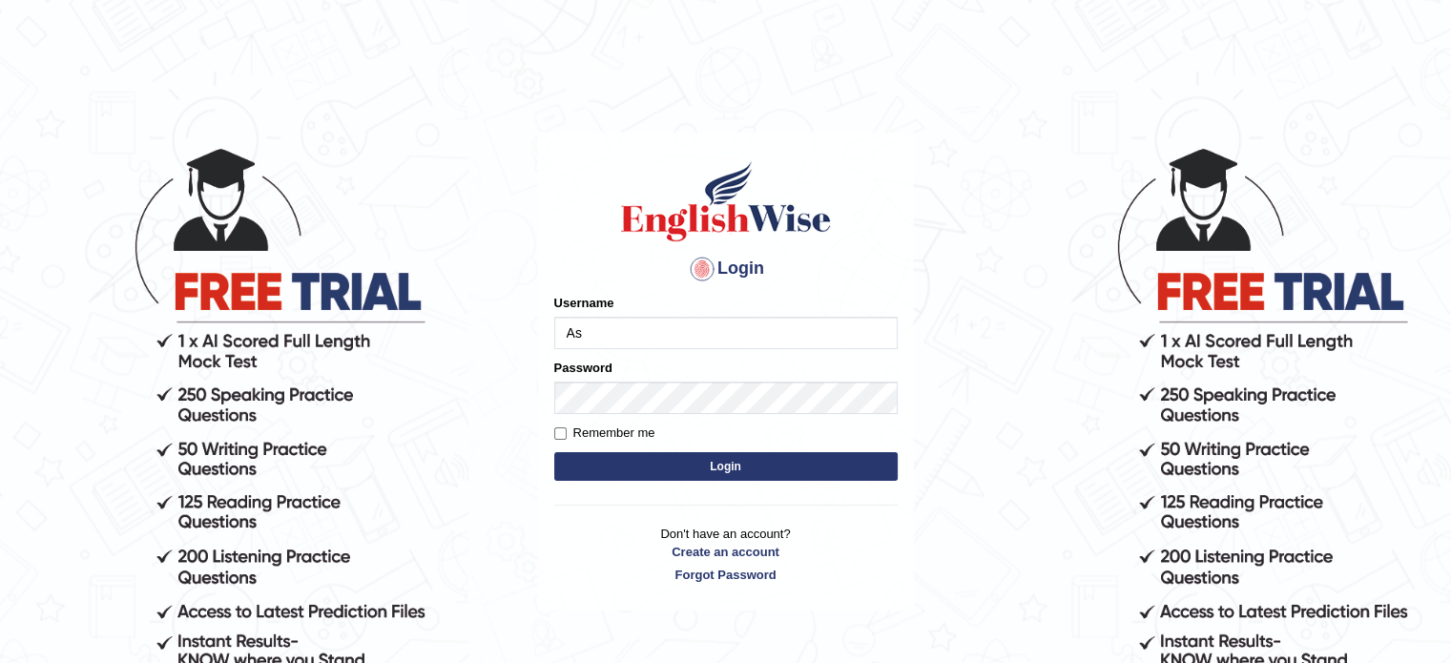
type input "asmitachapagain4391"
click at [736, 465] on button "Login" at bounding box center [725, 466] width 343 height 29
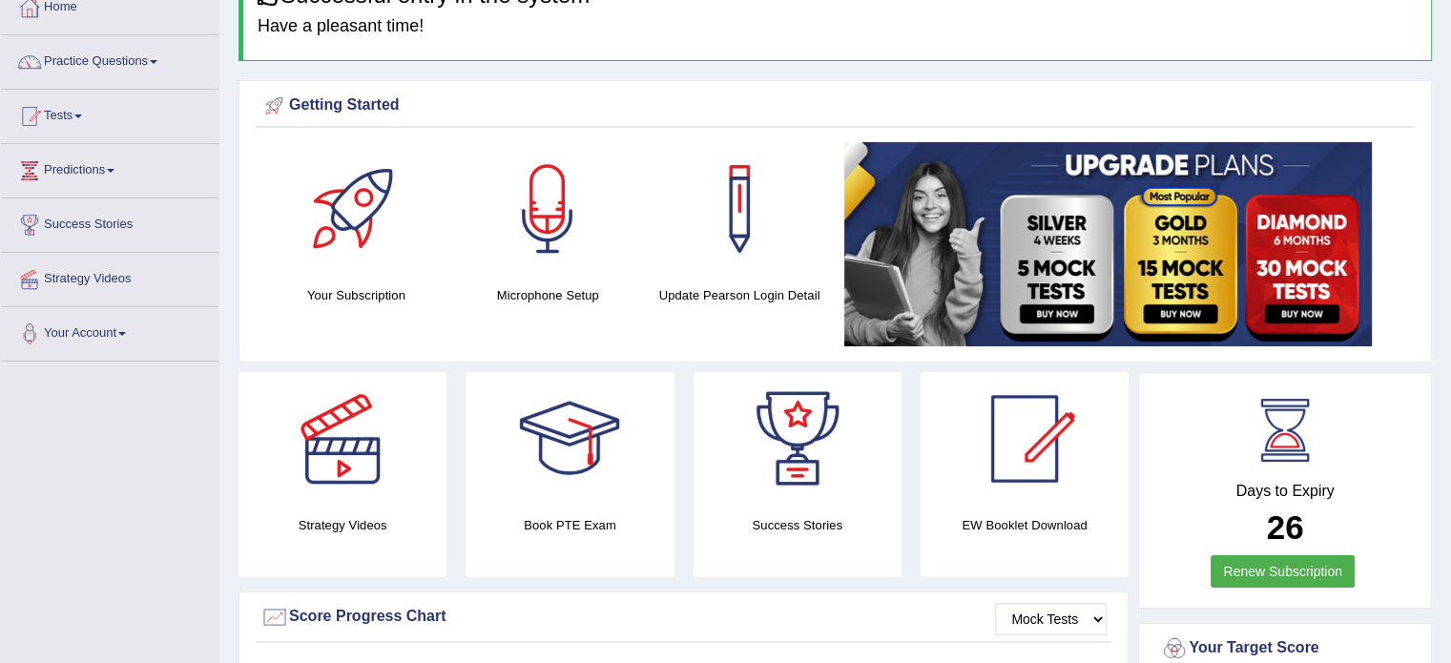
scroll to position [109, 0]
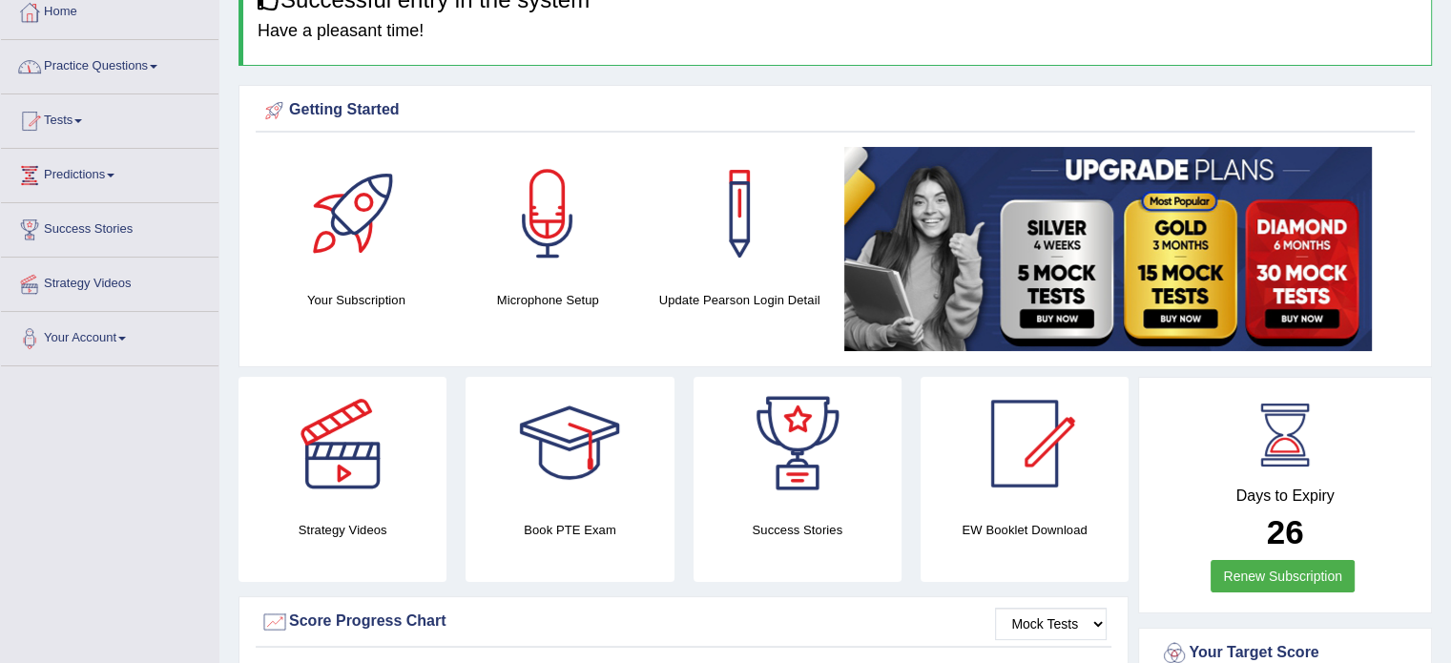
click at [154, 64] on link "Practice Questions" at bounding box center [109, 64] width 217 height 48
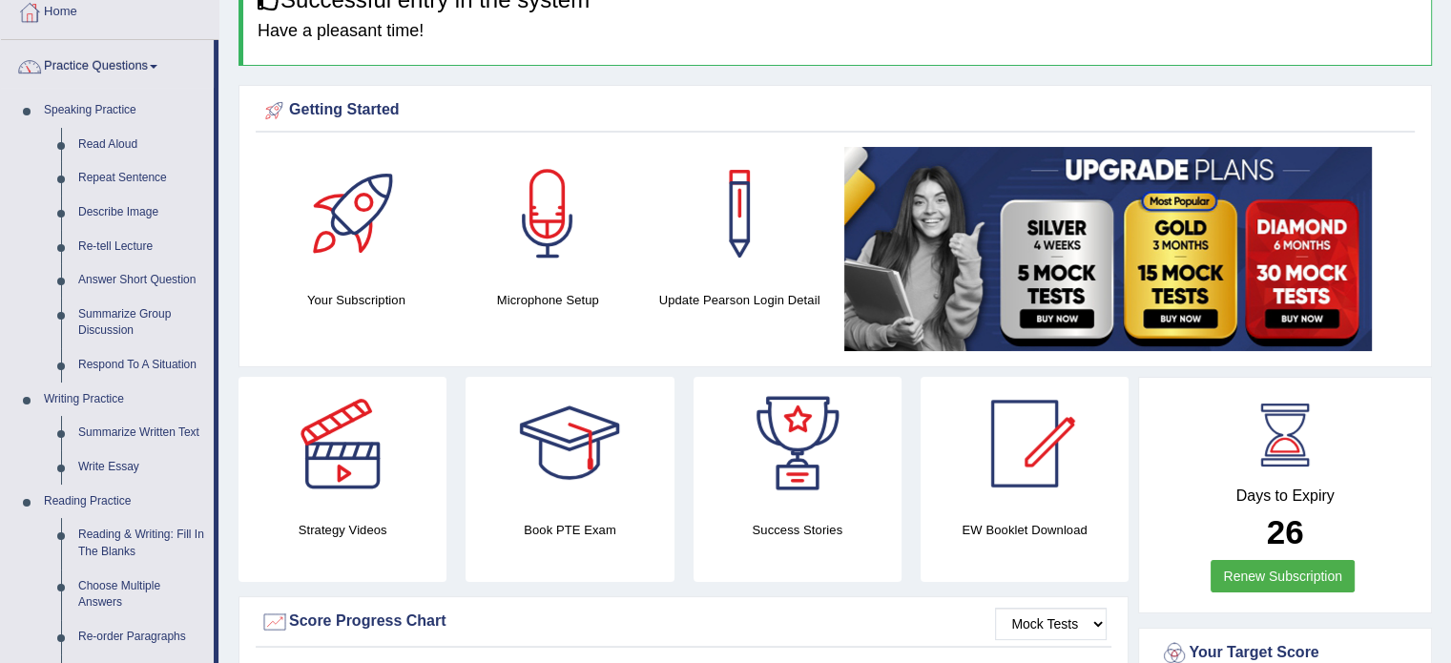
click at [206, 18] on link "Home" at bounding box center [109, 10] width 217 height 48
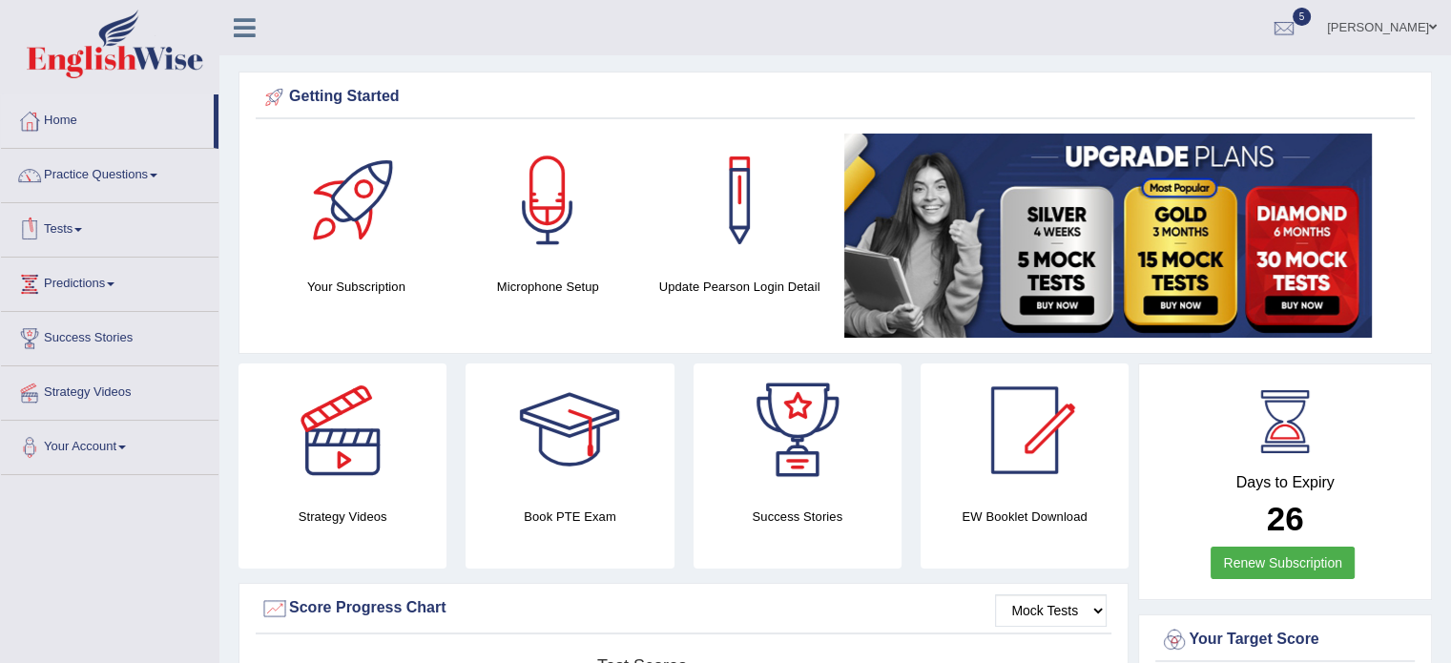
click at [82, 229] on span at bounding box center [78, 230] width 8 height 4
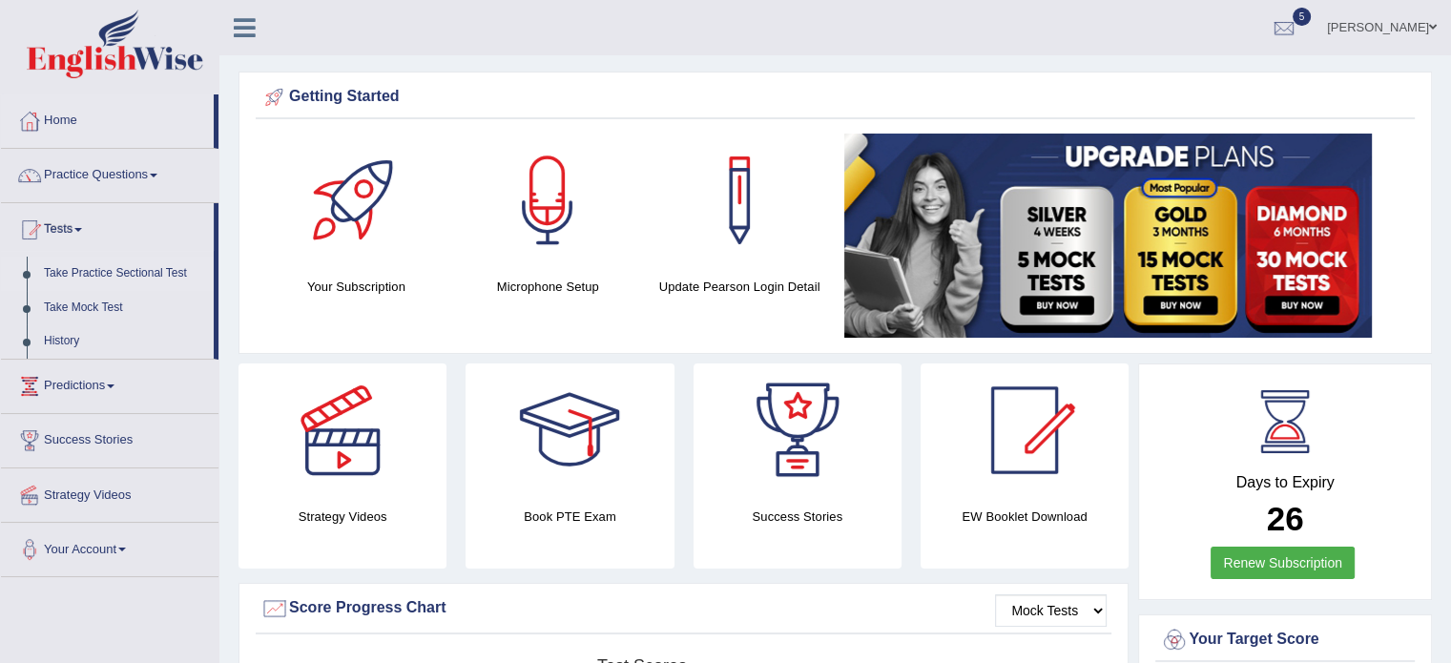
click at [134, 276] on link "Take Practice Sectional Test" at bounding box center [124, 274] width 178 height 34
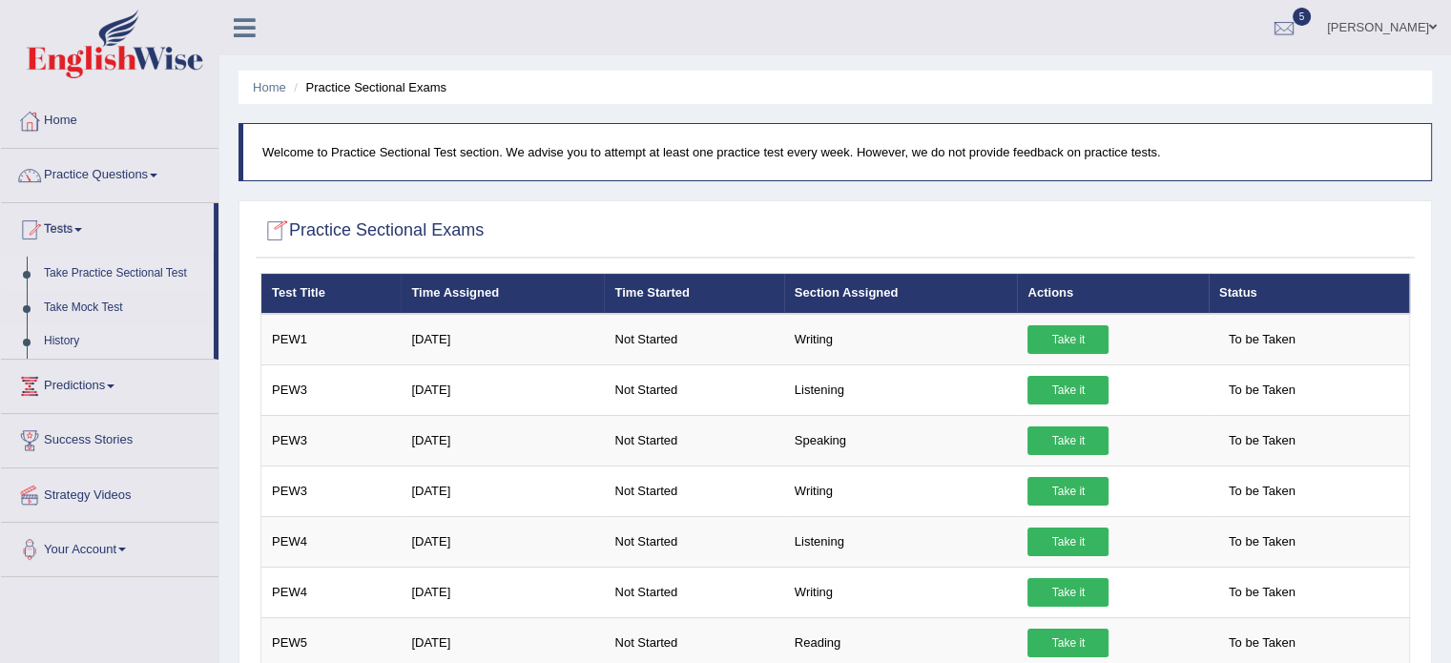
click at [61, 340] on link "History" at bounding box center [124, 341] width 178 height 34
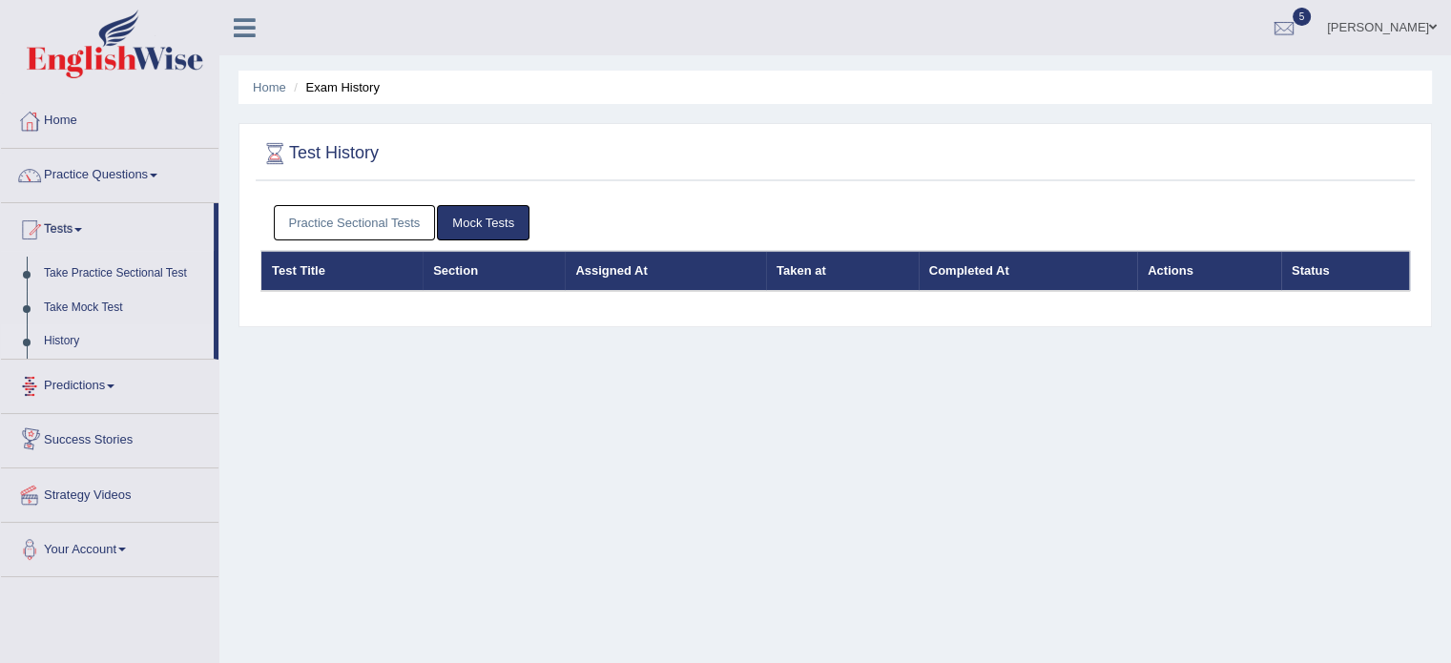
click at [373, 210] on link "Practice Sectional Tests" at bounding box center [355, 222] width 162 height 35
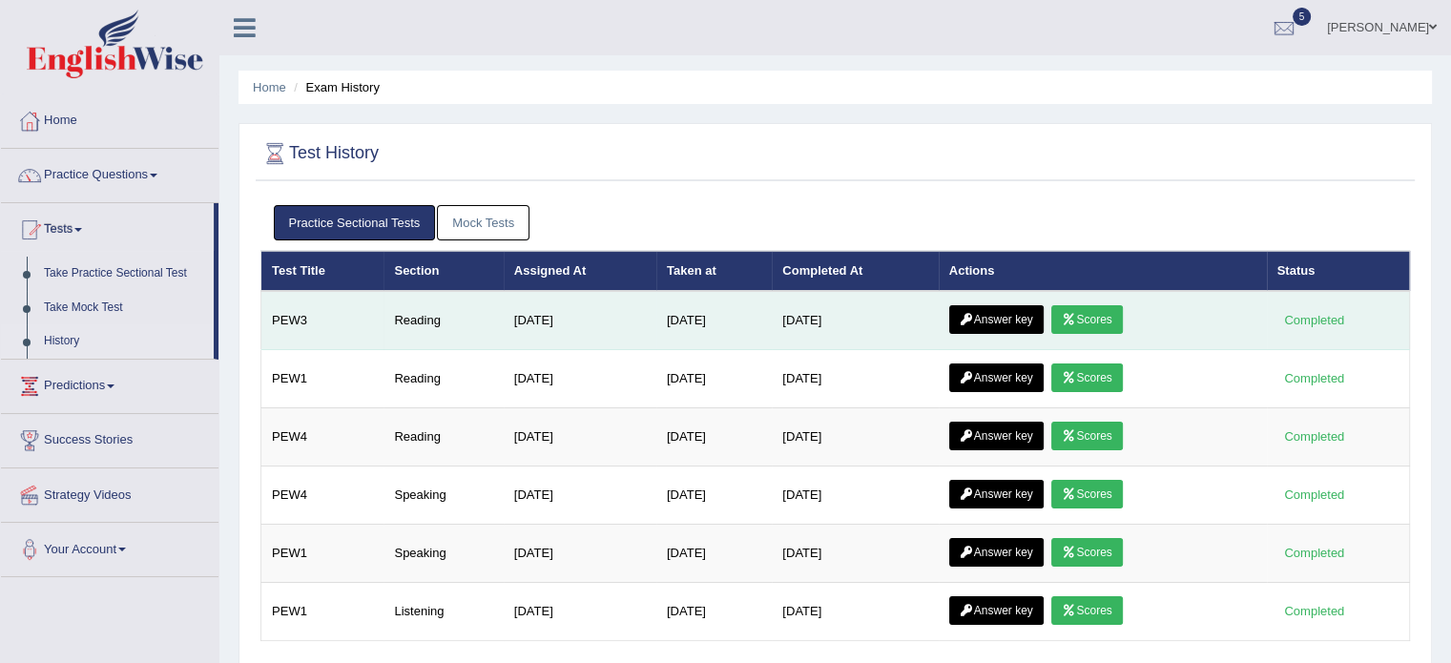
click at [974, 315] on icon at bounding box center [967, 319] width 14 height 11
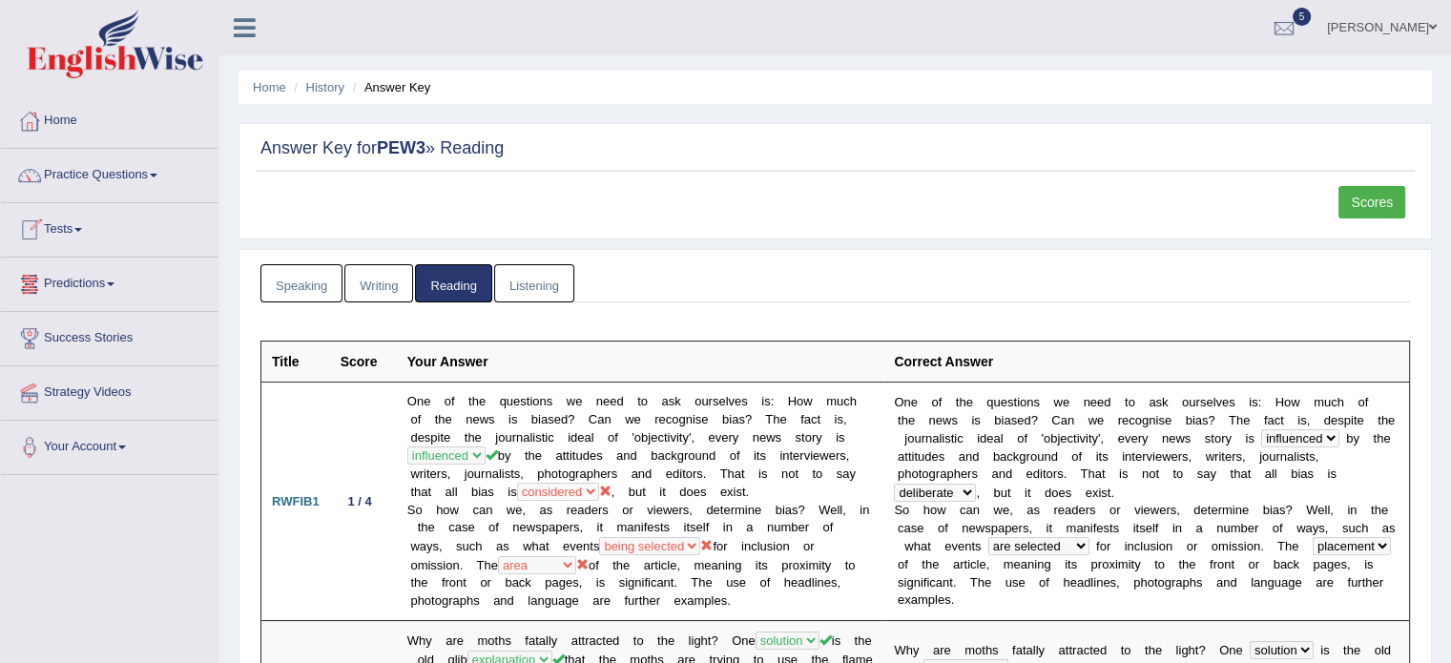
click at [81, 226] on link "Tests" at bounding box center [109, 227] width 217 height 48
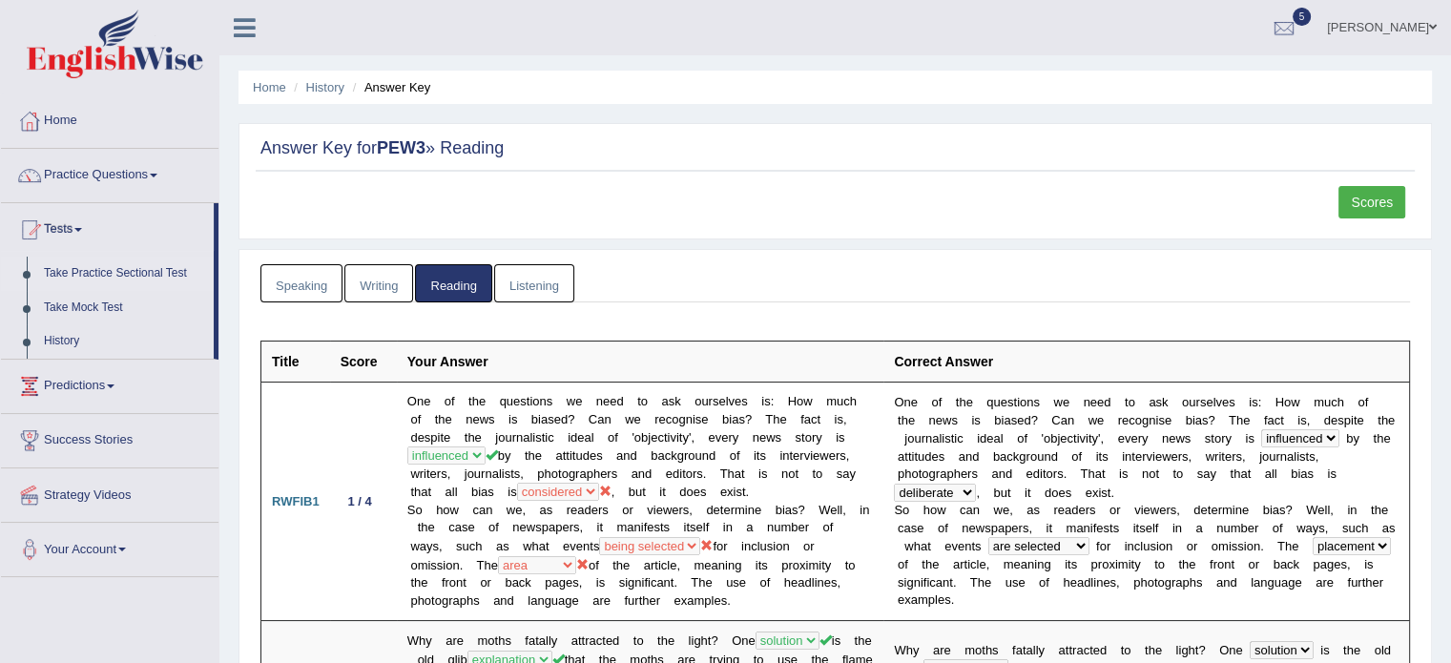
click at [118, 272] on link "Take Practice Sectional Test" at bounding box center [124, 274] width 178 height 34
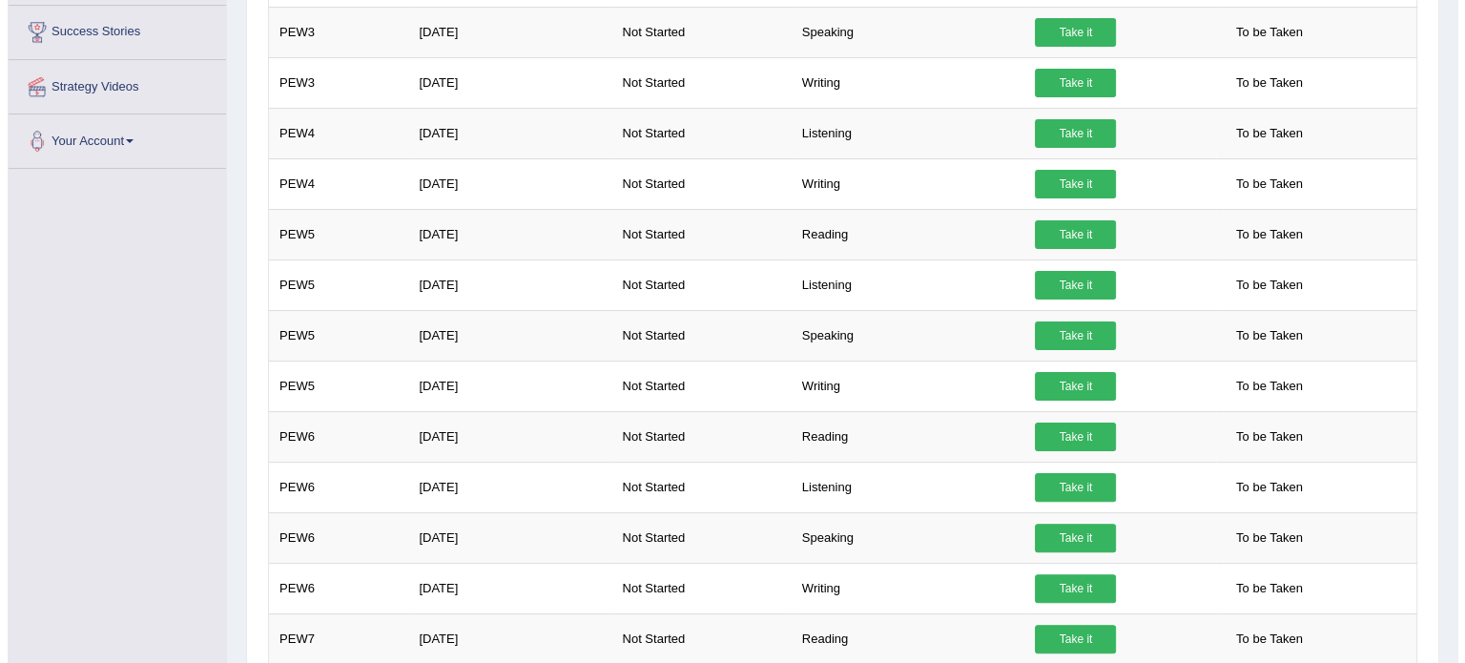
scroll to position [408, 0]
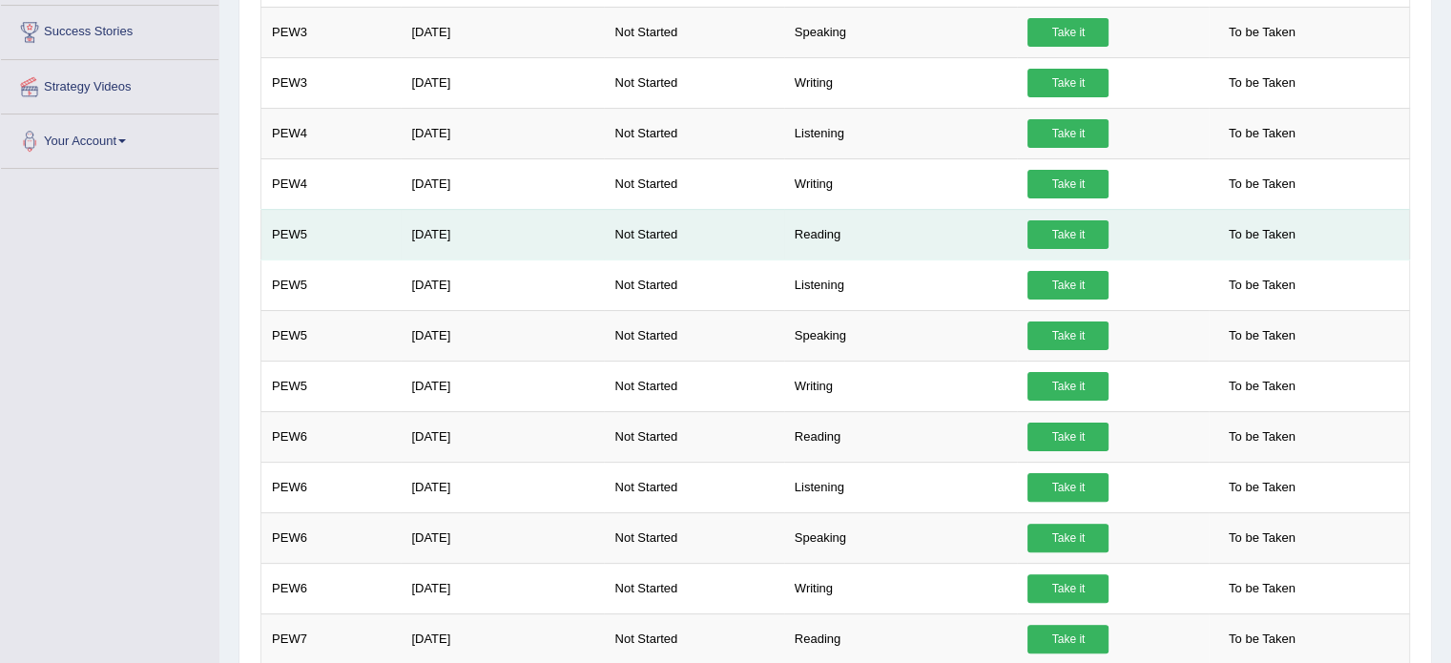
click at [1077, 228] on link "Take it" at bounding box center [1067, 234] width 81 height 29
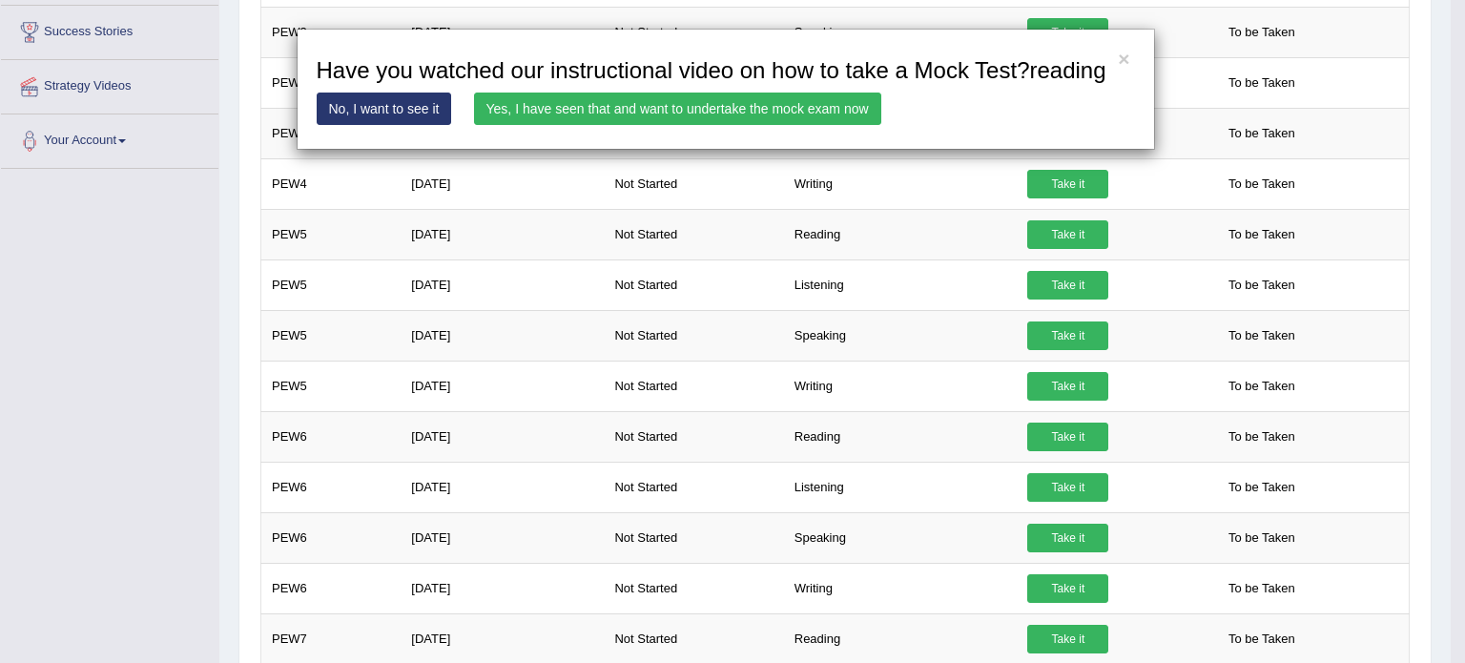
click at [712, 109] on link "Yes, I have seen that and want to undertake the mock exam now" at bounding box center [677, 109] width 407 height 32
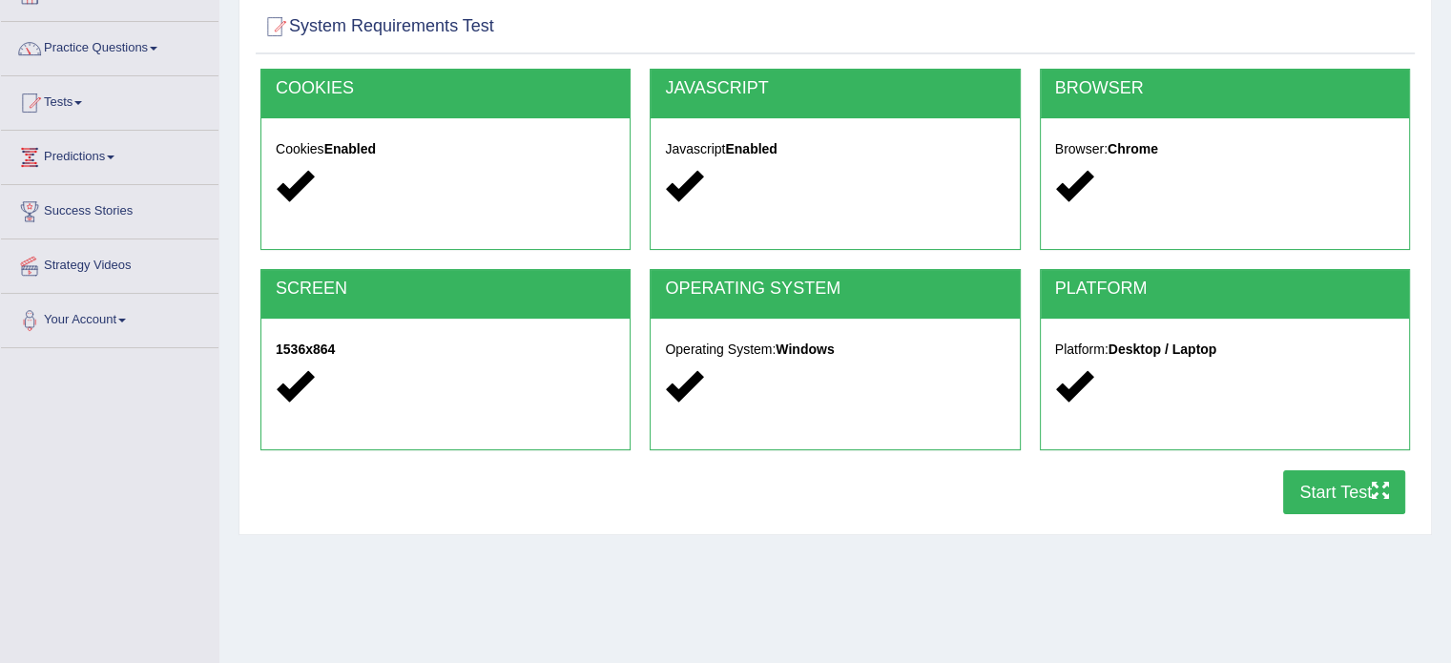
scroll to position [130, 0]
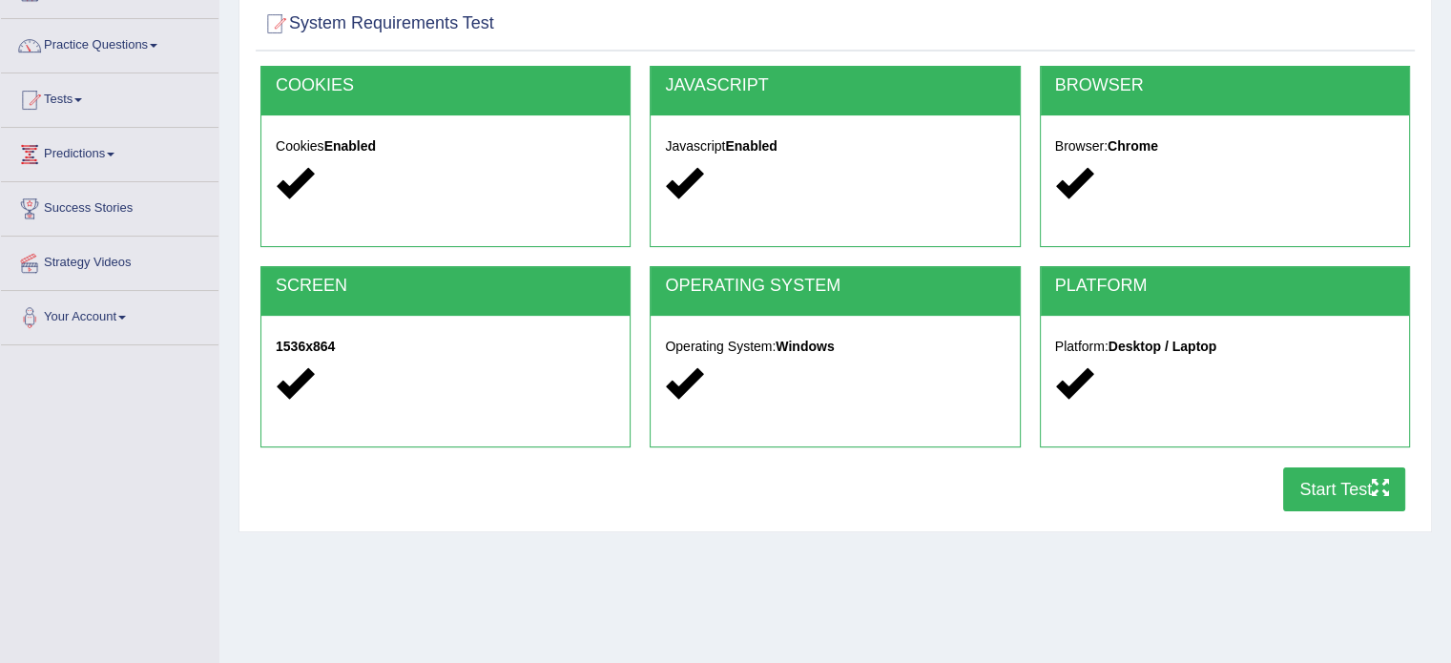
click at [1306, 492] on button "Start Test" at bounding box center [1344, 489] width 122 height 44
